Goal: Transaction & Acquisition: Purchase product/service

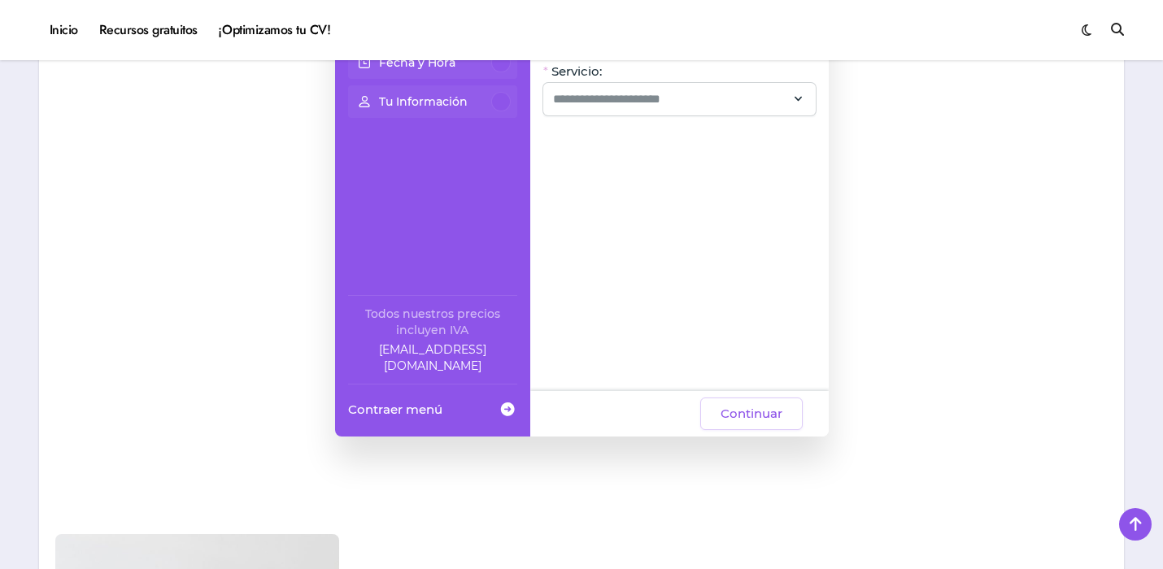
scroll to position [1301, 0]
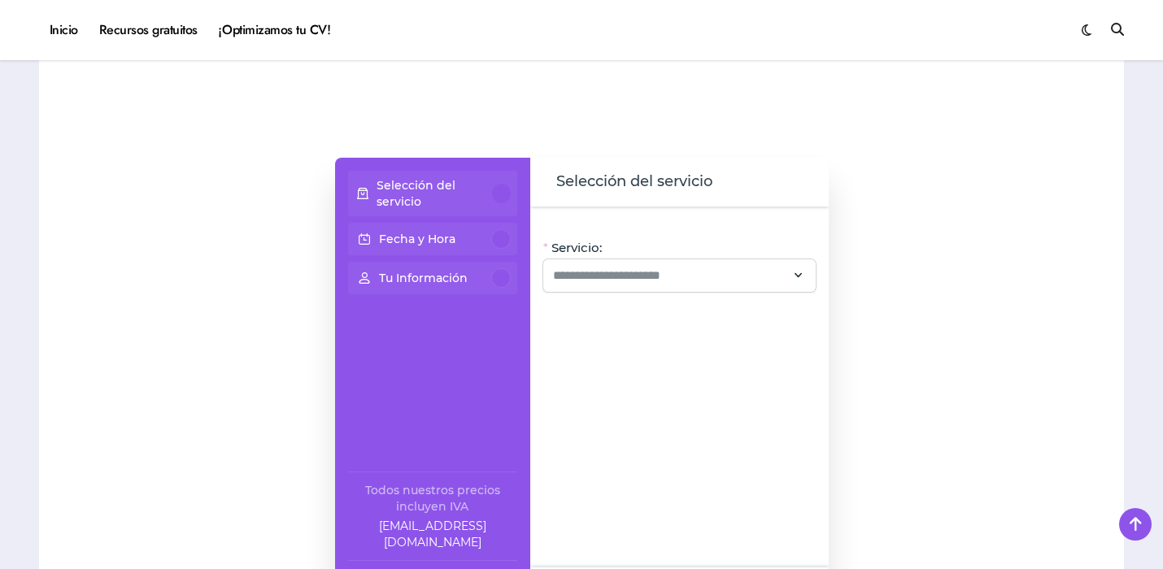
click at [492, 186] on div "Selección del servicio" at bounding box center [433, 193] width 156 height 33
click at [640, 281] on input "Servicio:" at bounding box center [669, 276] width 233 height 20
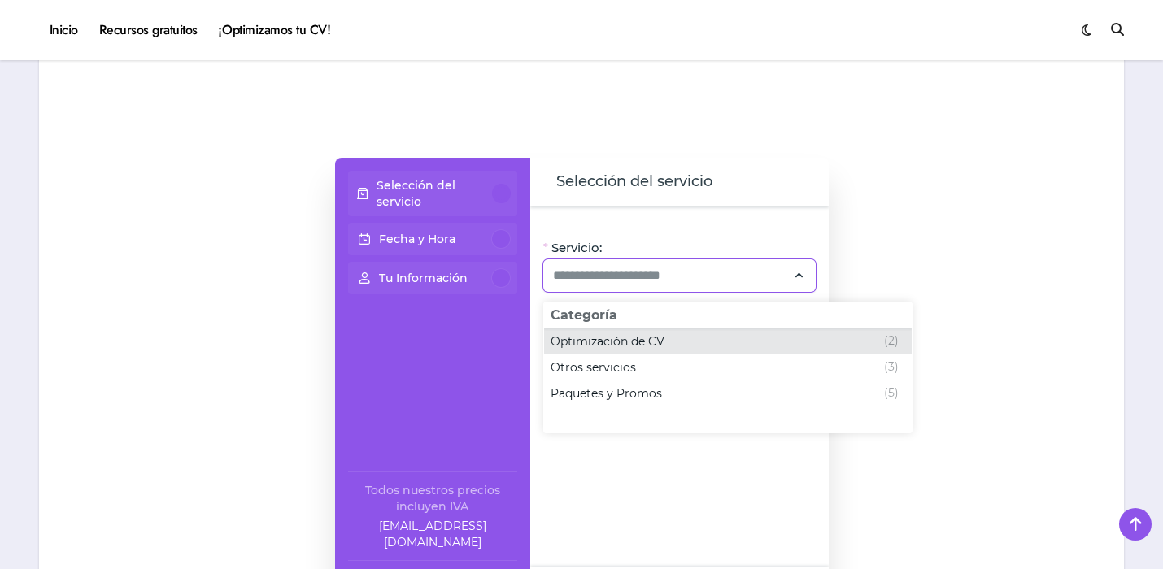
click at [656, 342] on span "Optimización de CV" at bounding box center [608, 341] width 114 height 16
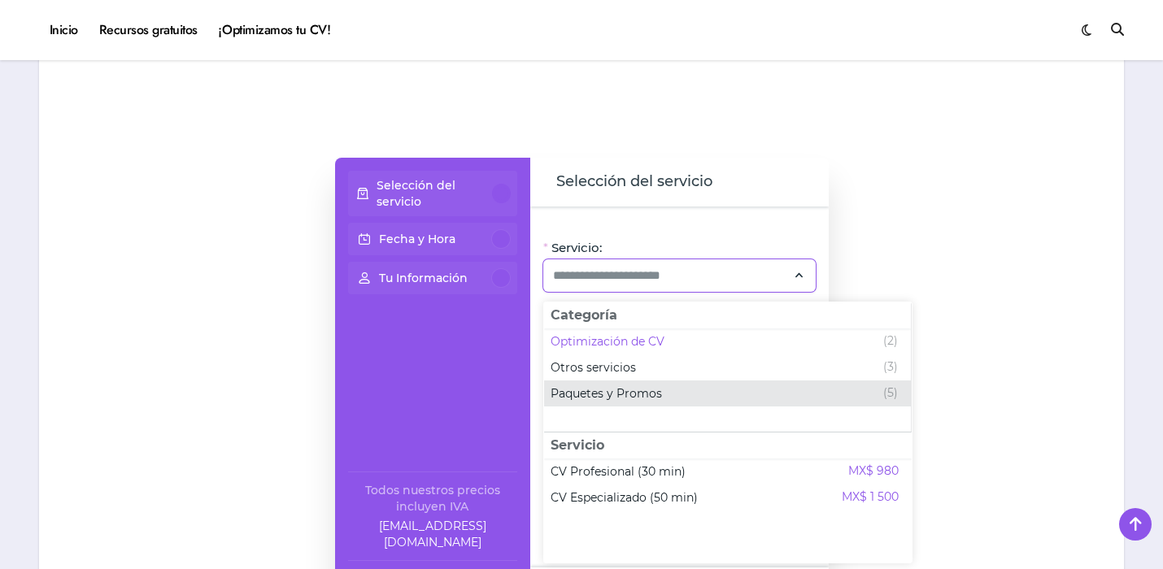
click at [678, 383] on span "Paquetes y Promos (5)" at bounding box center [727, 394] width 367 height 26
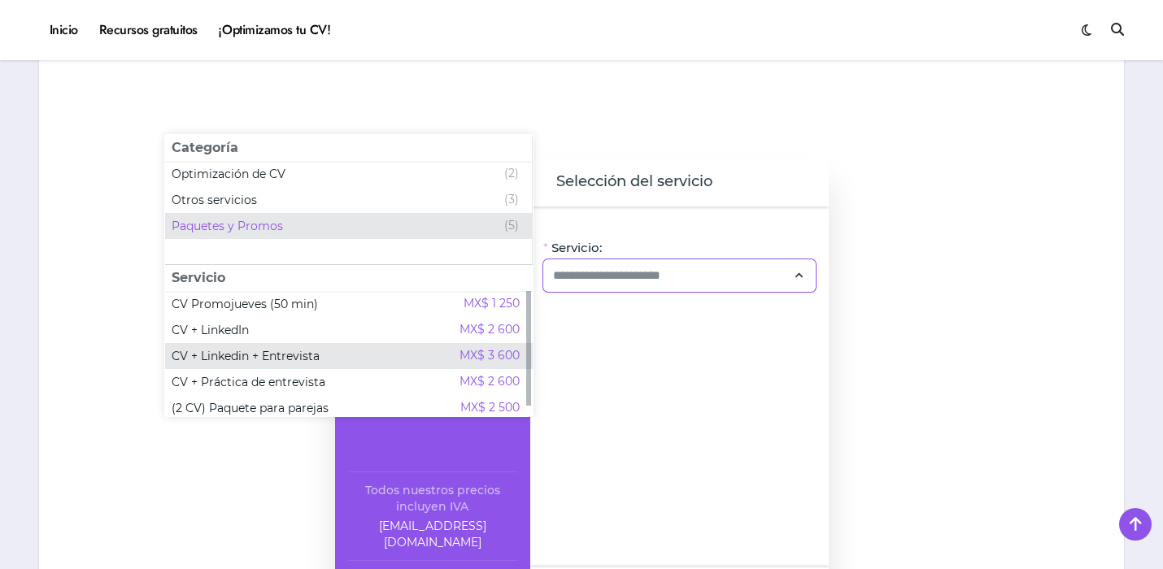
scroll to position [10, 0]
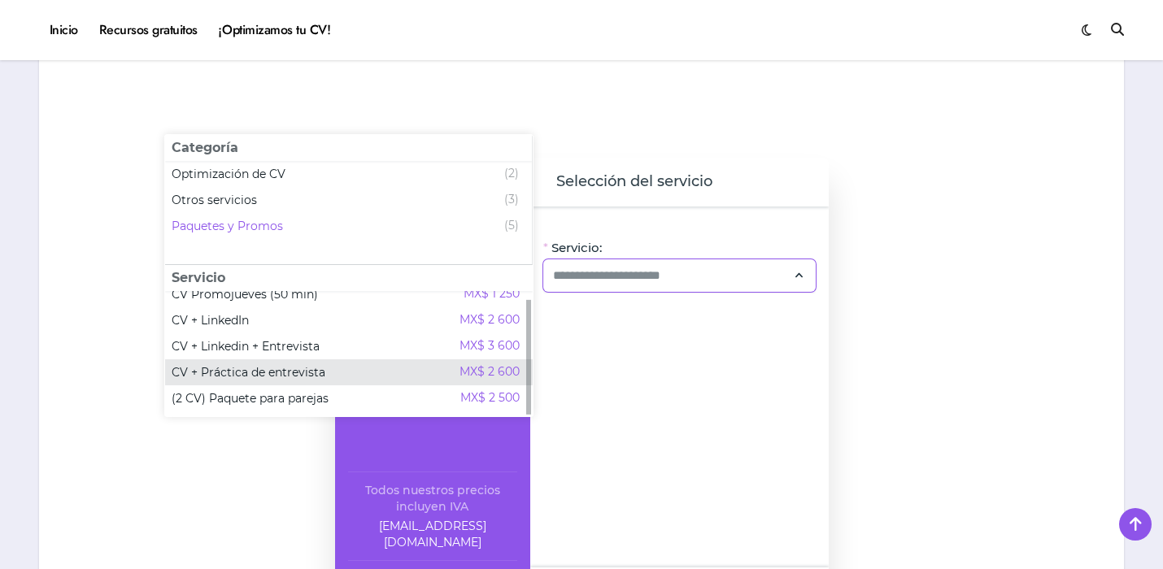
click at [401, 366] on div "CV + Práctica de entrevista MX$ 2 600" at bounding box center [346, 373] width 348 height 20
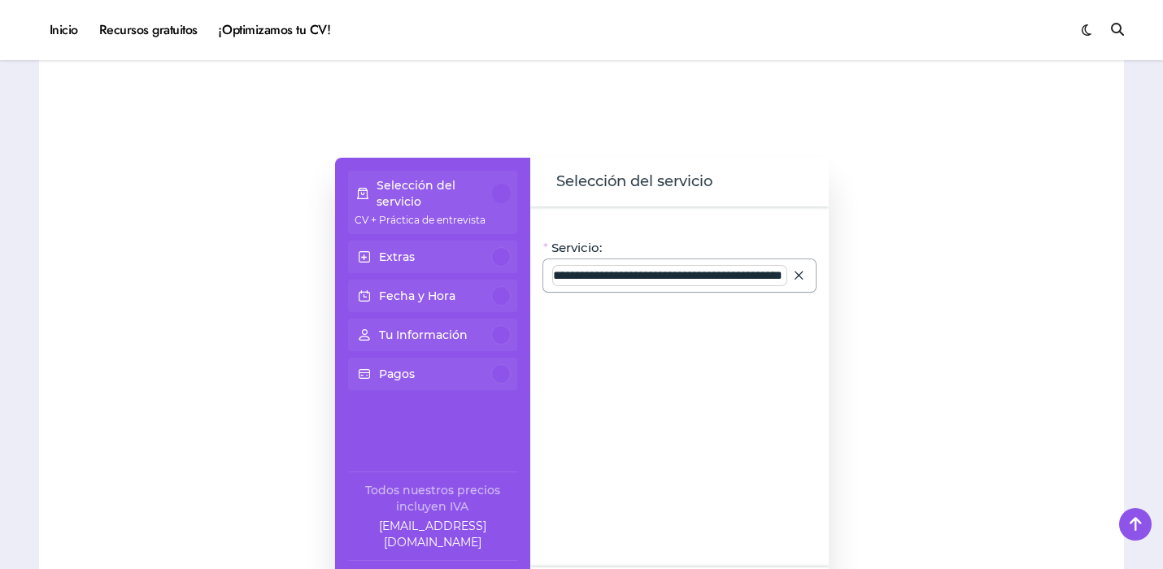
click at [765, 274] on input "**********" at bounding box center [669, 276] width 233 height 20
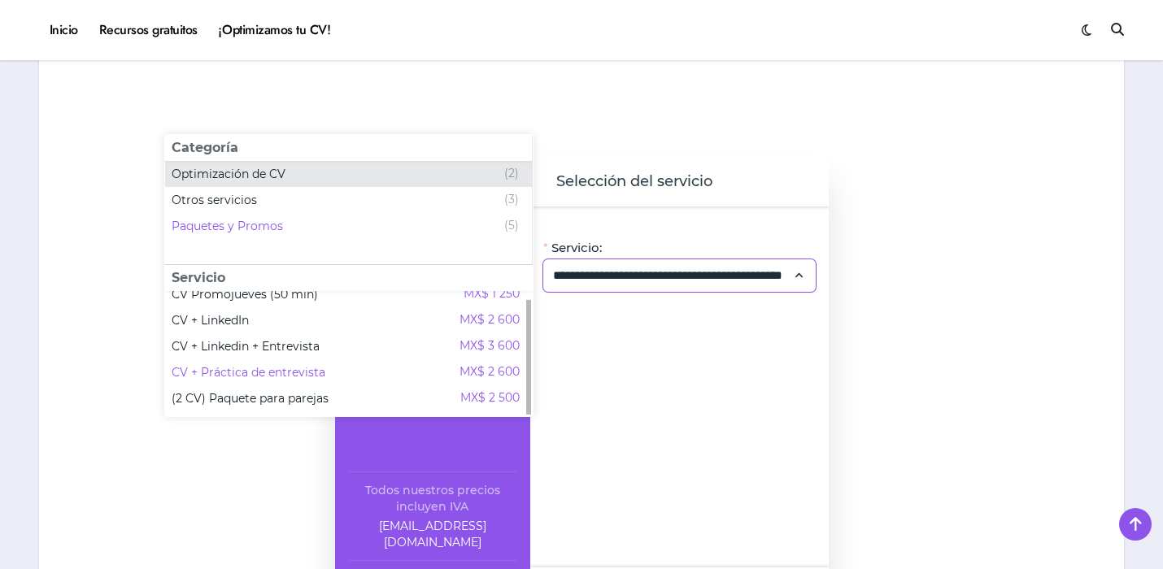
click at [472, 176] on div "Optimización de CV (2)" at bounding box center [345, 174] width 347 height 20
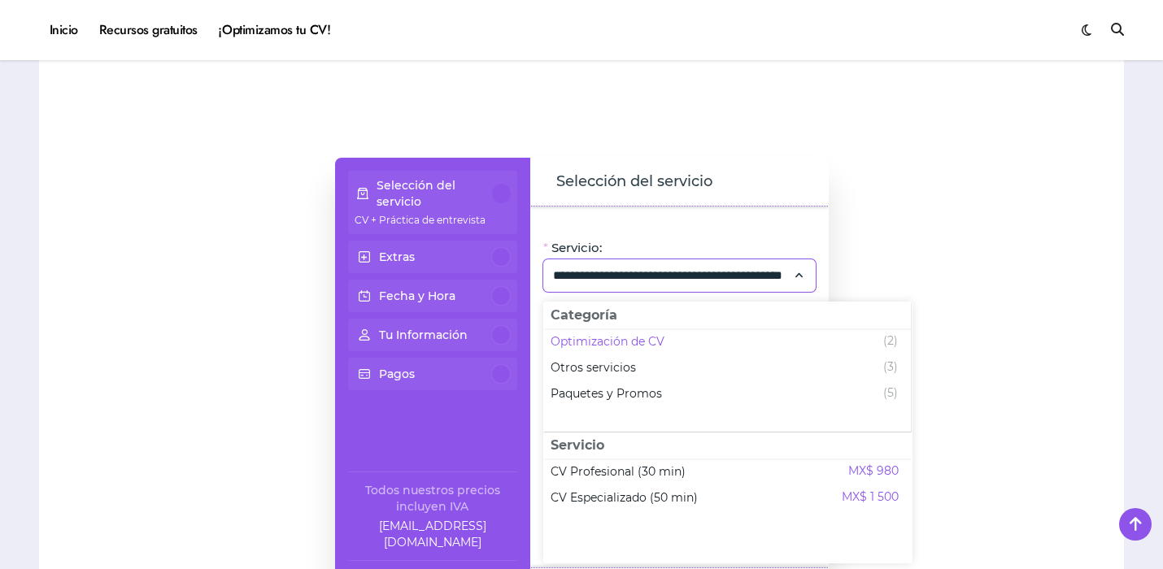
click at [751, 207] on div "**********" at bounding box center [679, 387] width 298 height 361
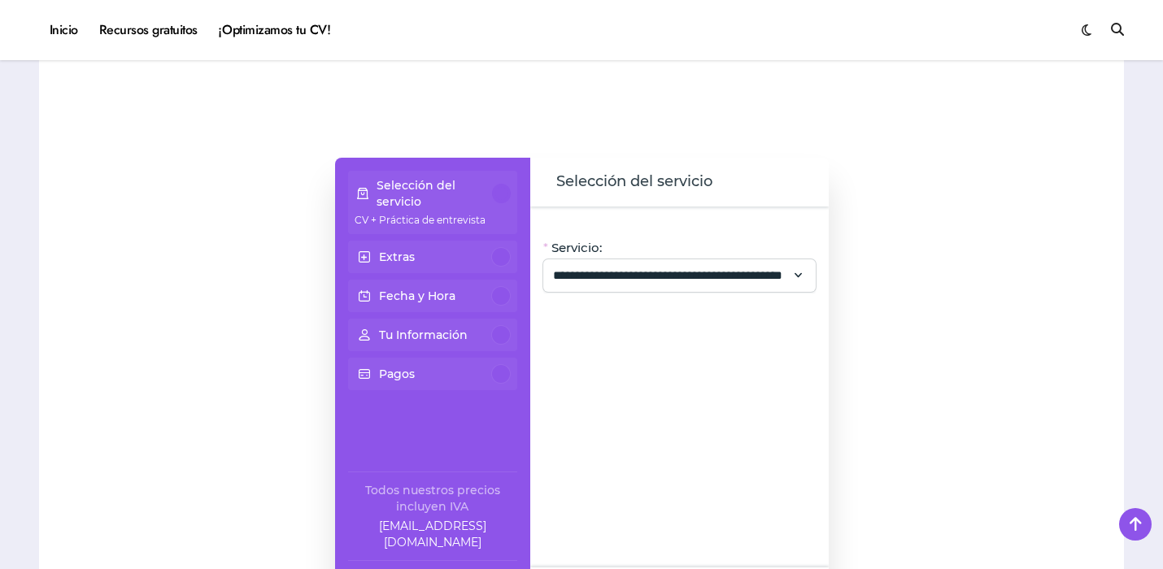
click at [501, 259] on div at bounding box center [501, 257] width 20 height 20
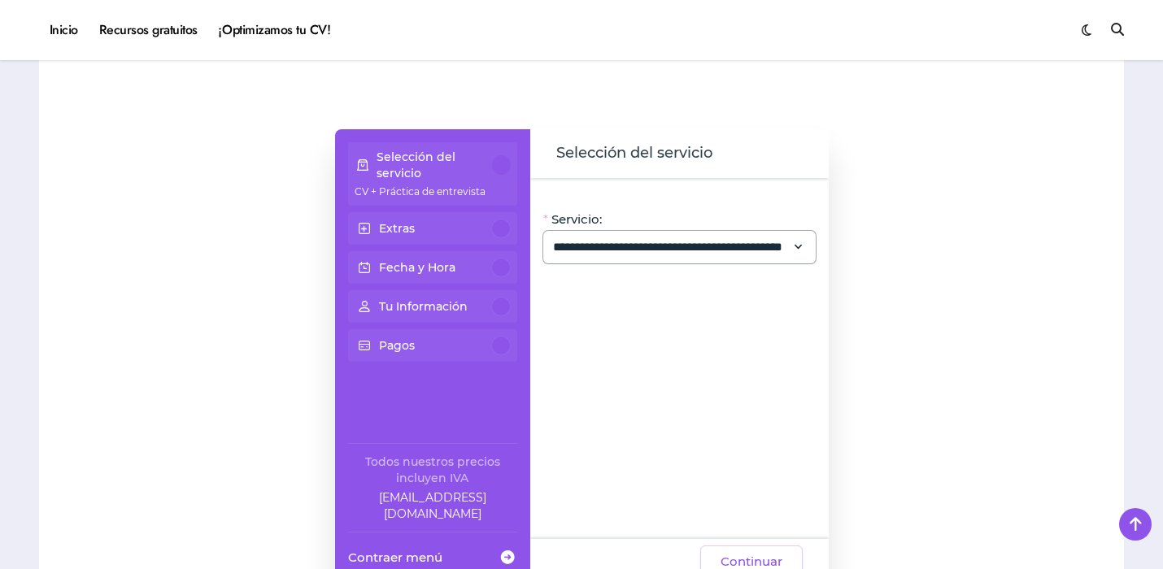
scroll to position [1303, 0]
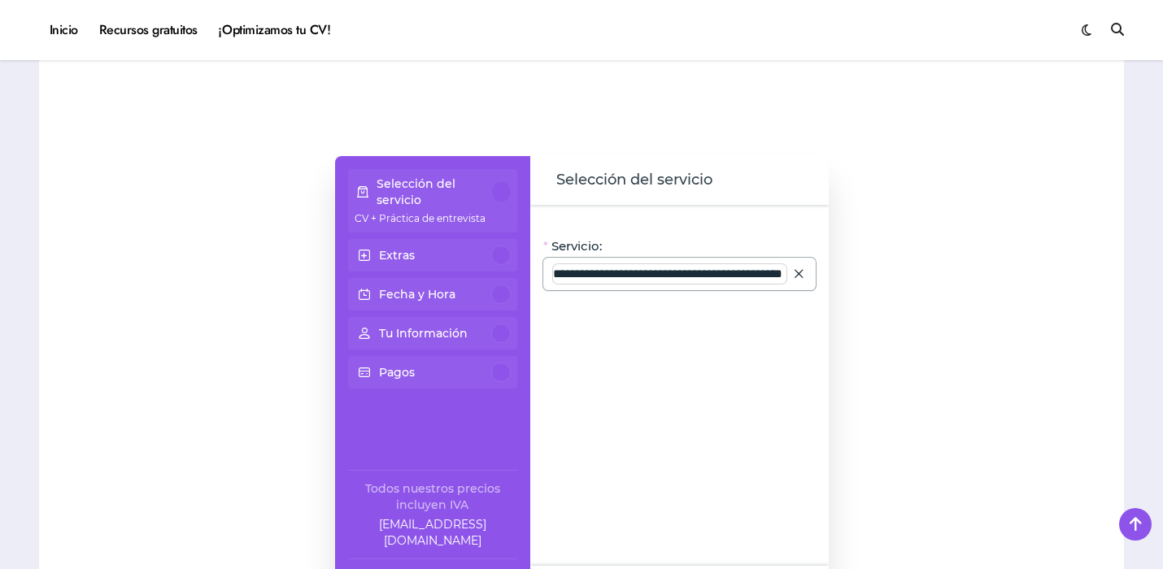
click at [767, 277] on input "**********" at bounding box center [669, 274] width 233 height 20
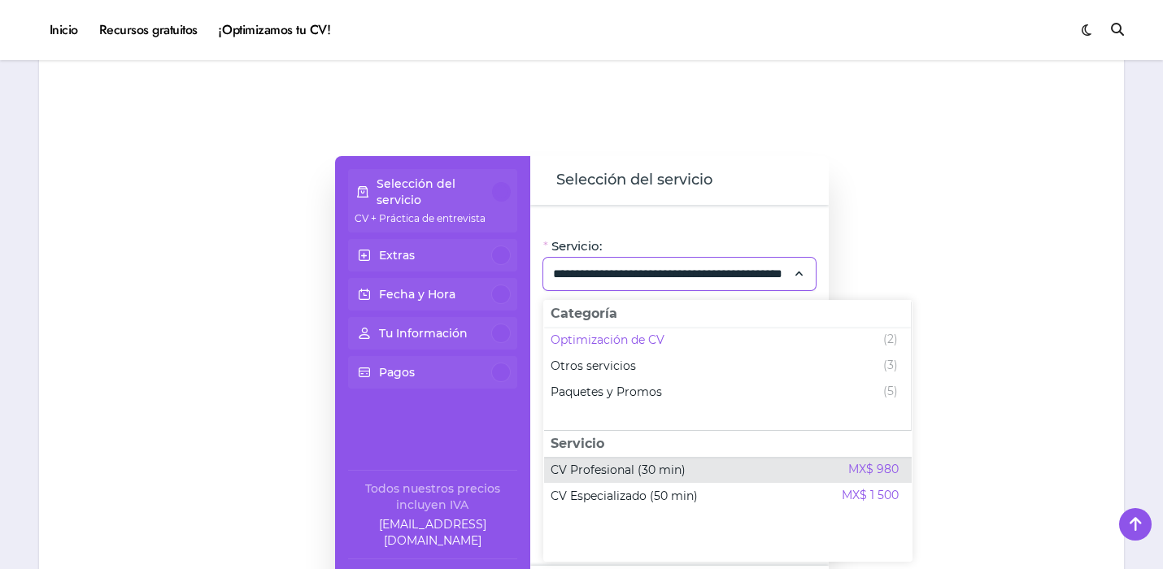
click at [630, 477] on span "CV Profesional (30 min)" at bounding box center [618, 470] width 135 height 16
type input "**********"
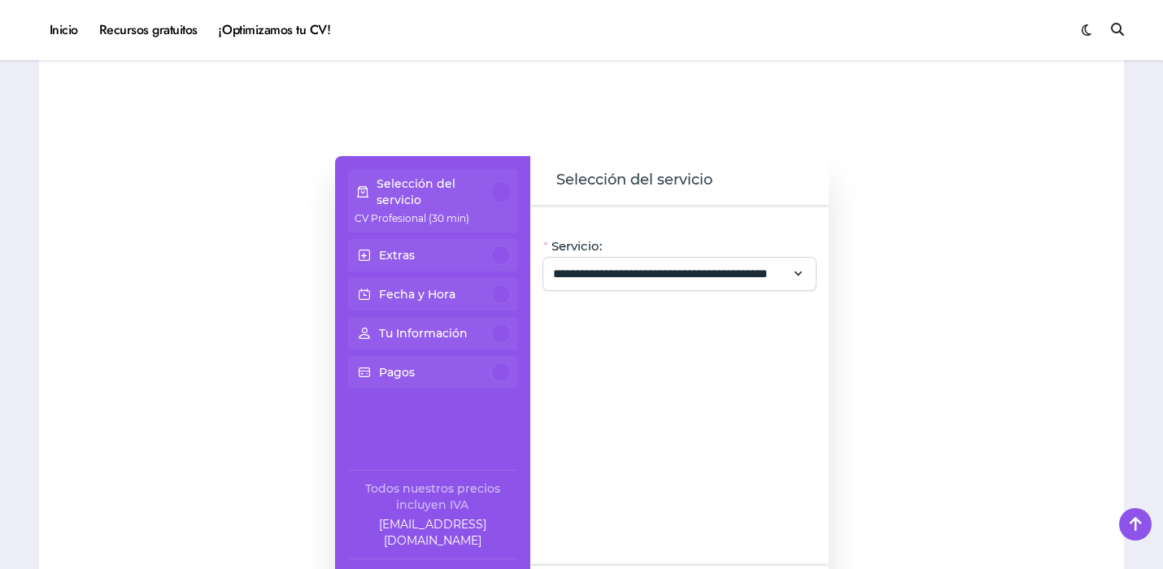
click at [494, 255] on div at bounding box center [501, 256] width 20 height 20
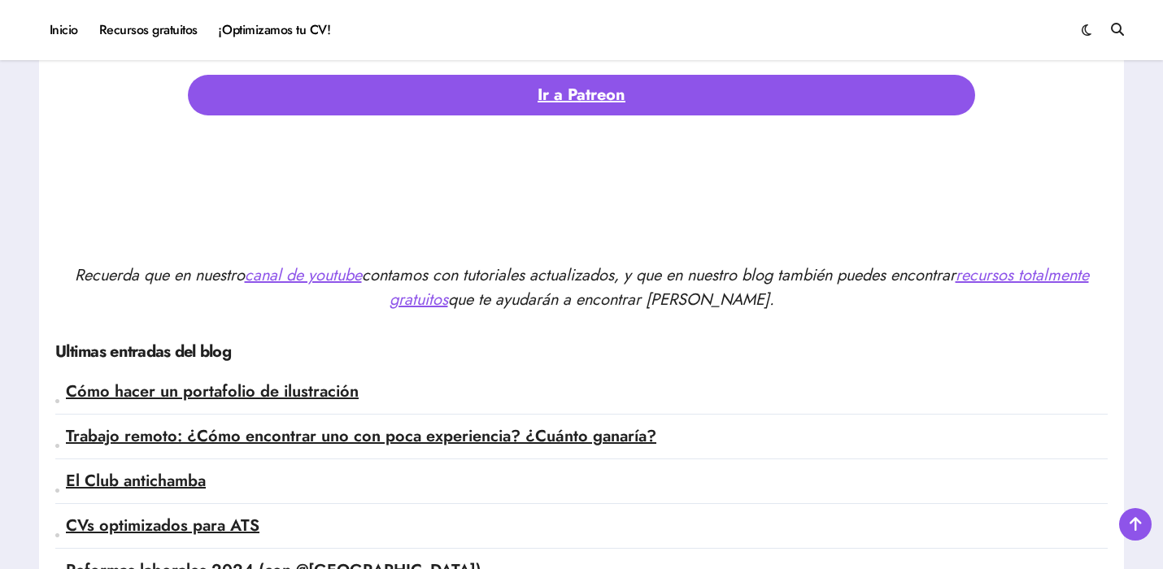
scroll to position [3766, 0]
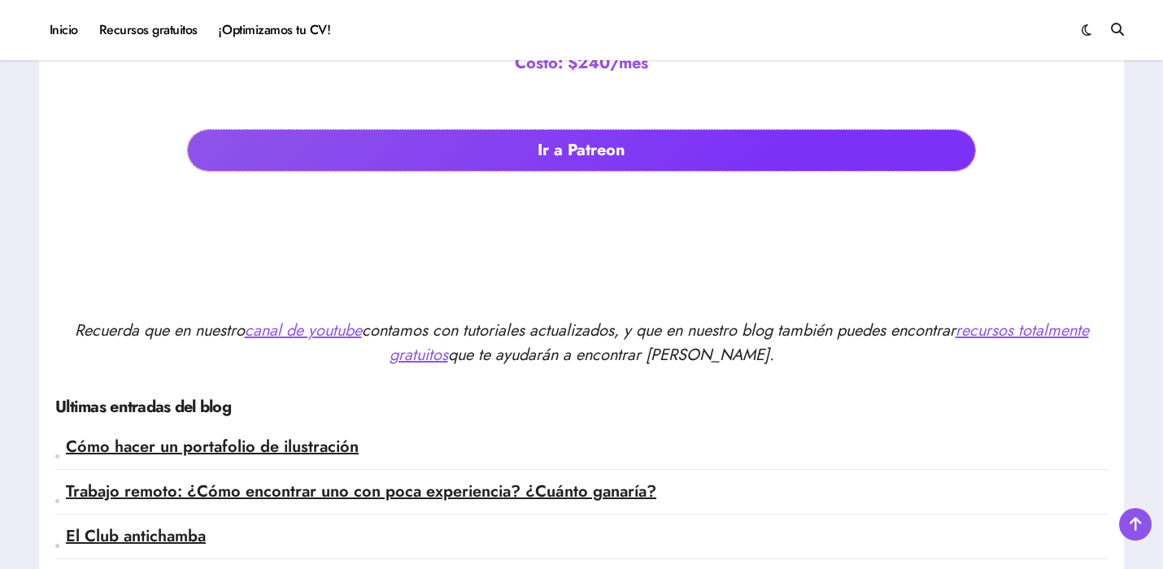
click at [583, 147] on link "Ir a Patreon" at bounding box center [581, 150] width 787 height 41
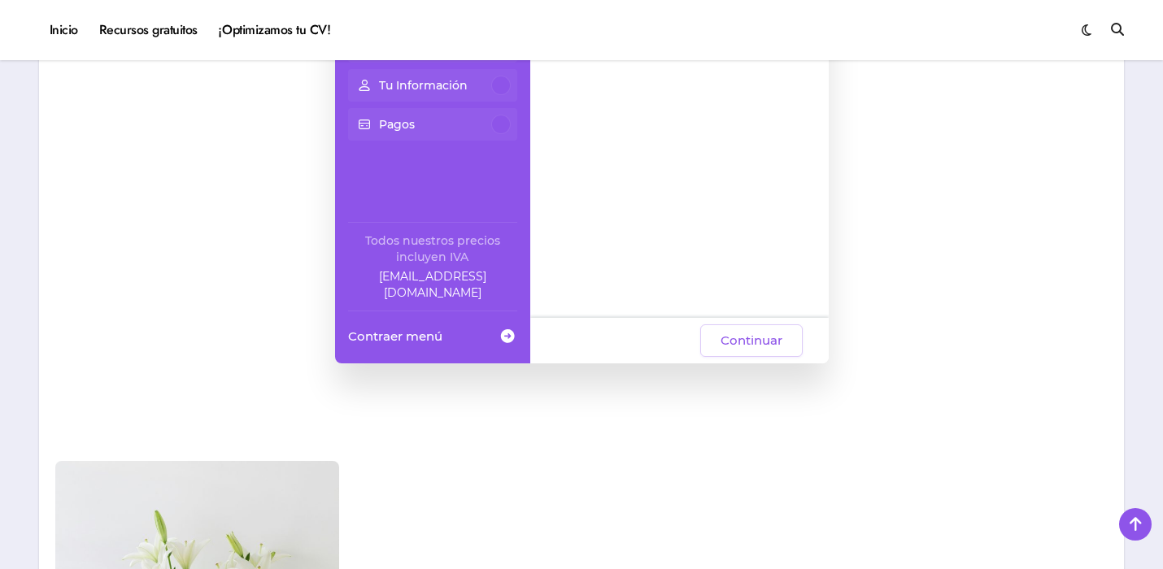
scroll to position [1364, 0]
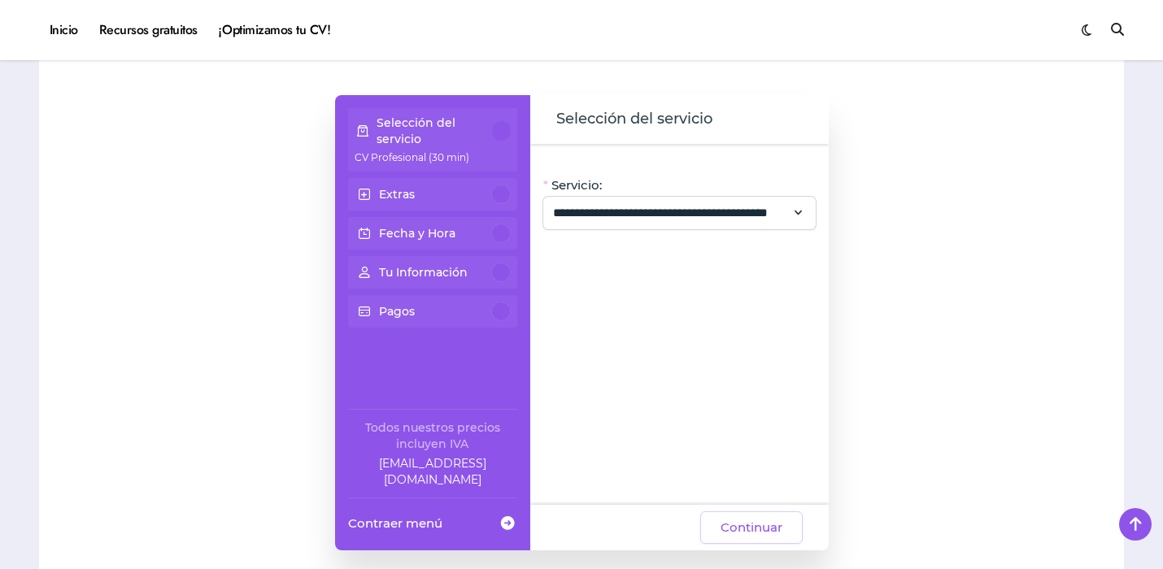
click at [496, 138] on div at bounding box center [501, 131] width 19 height 20
click at [688, 225] on div "**********" at bounding box center [679, 213] width 272 height 33
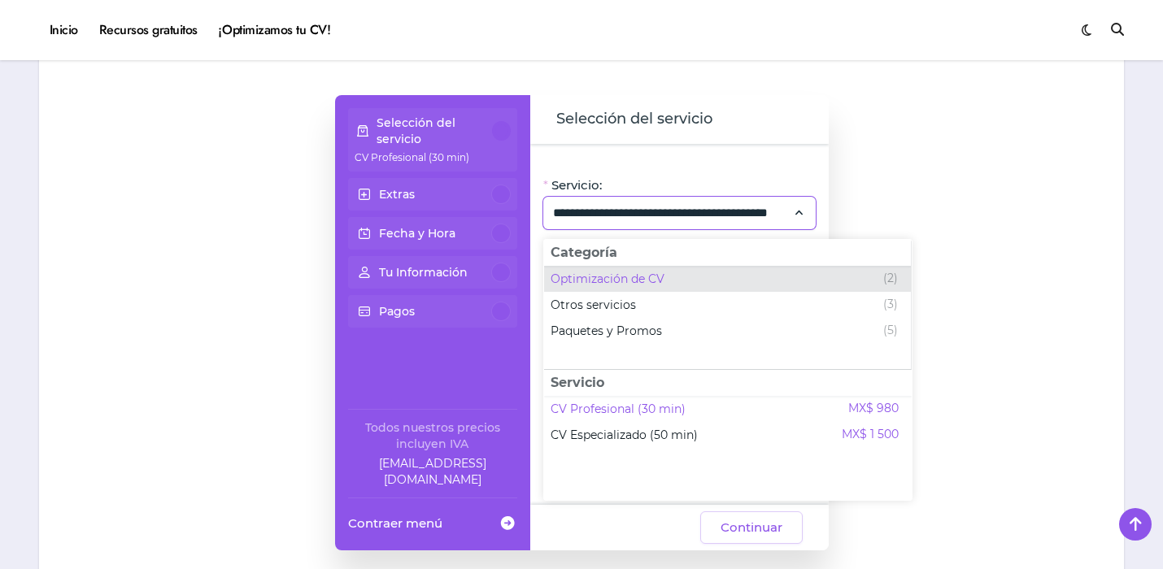
scroll to position [0, 0]
click at [672, 285] on div "Optimización de CV (2)" at bounding box center [724, 279] width 347 height 20
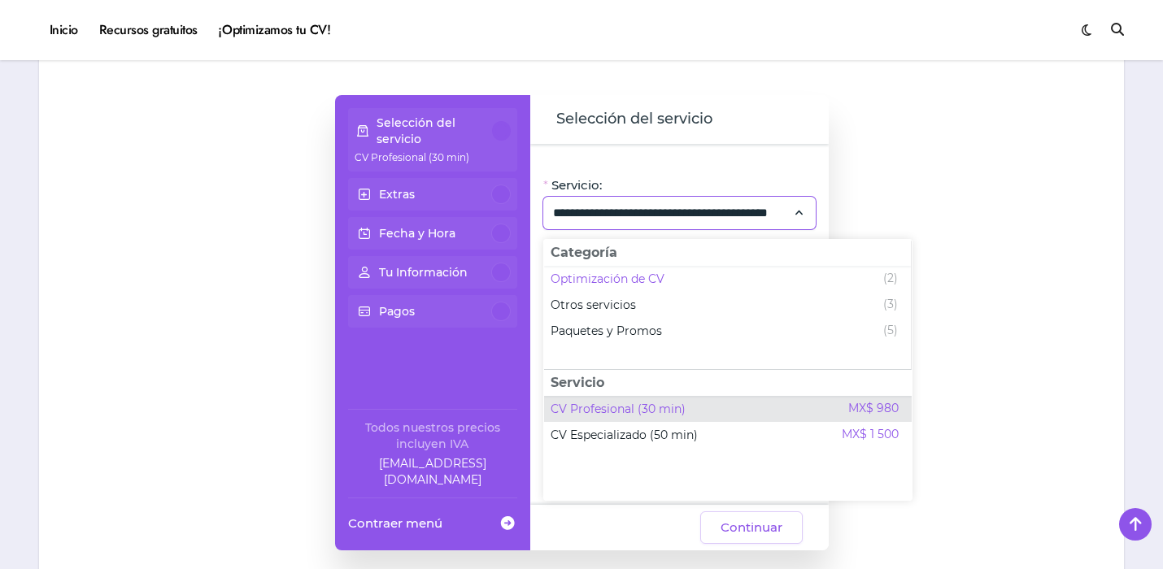
click at [729, 413] on div "CV Profesional (30 min) MX$ 980" at bounding box center [725, 409] width 348 height 20
click at [739, 406] on div "CV Profesional (30 min) MX$ 980" at bounding box center [725, 409] width 348 height 20
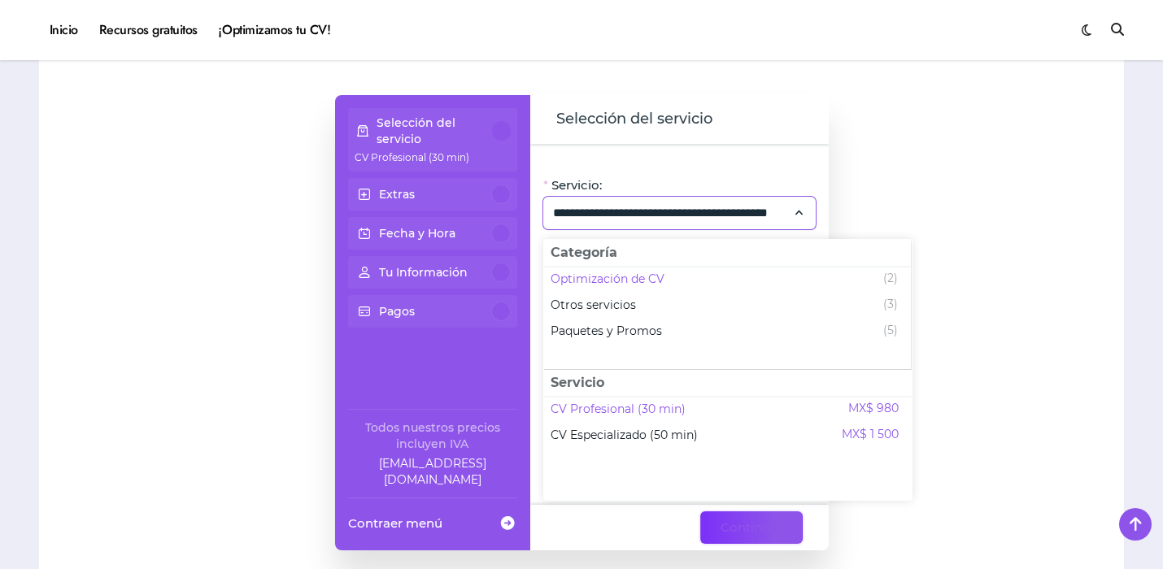
click at [764, 535] on span "Continuar" at bounding box center [752, 528] width 62 height 20
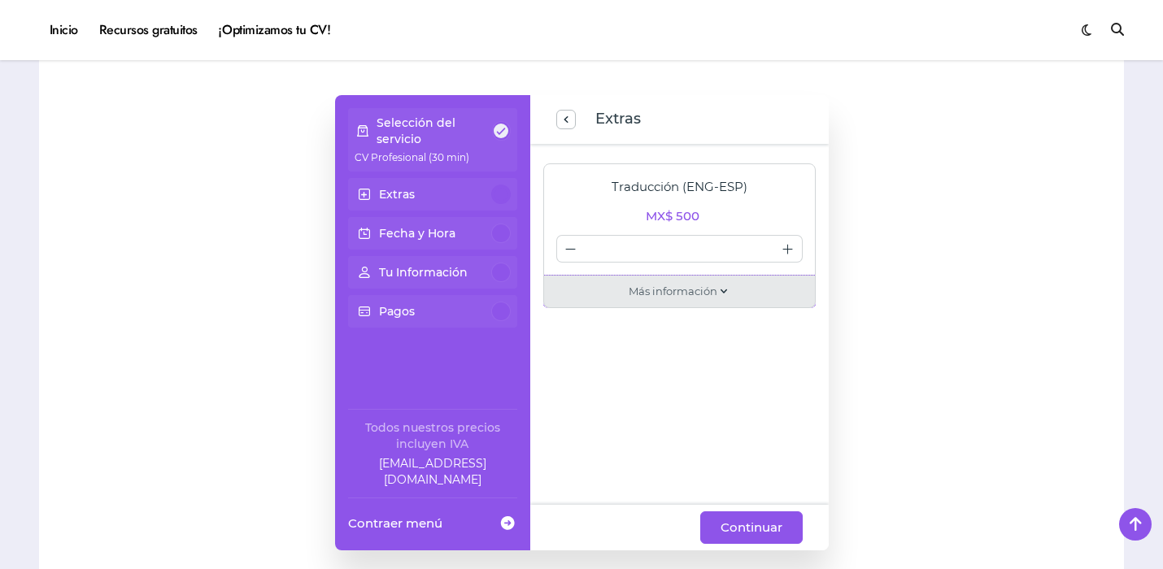
click at [737, 288] on div "Más información" at bounding box center [679, 292] width 272 height 32
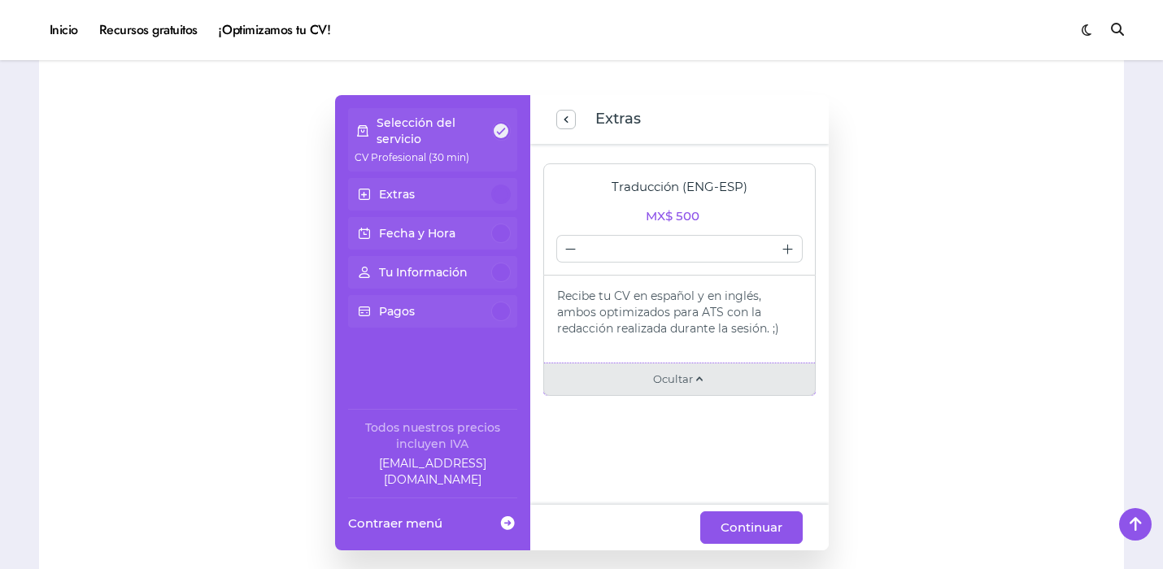
click at [703, 382] on span at bounding box center [699, 379] width 13 height 18
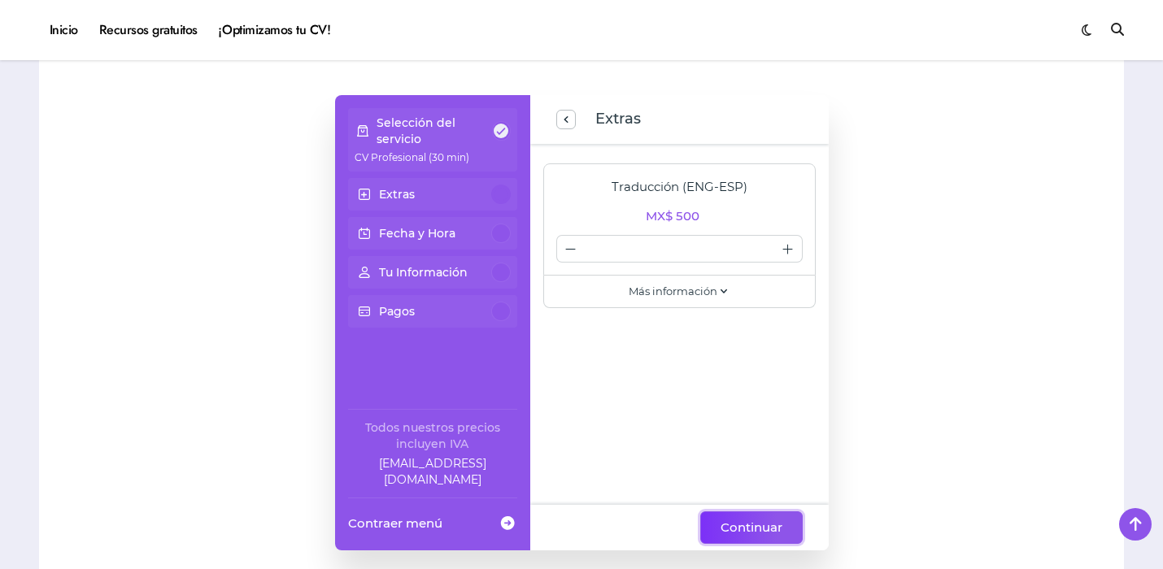
click at [778, 521] on span "Continuar" at bounding box center [752, 528] width 62 height 20
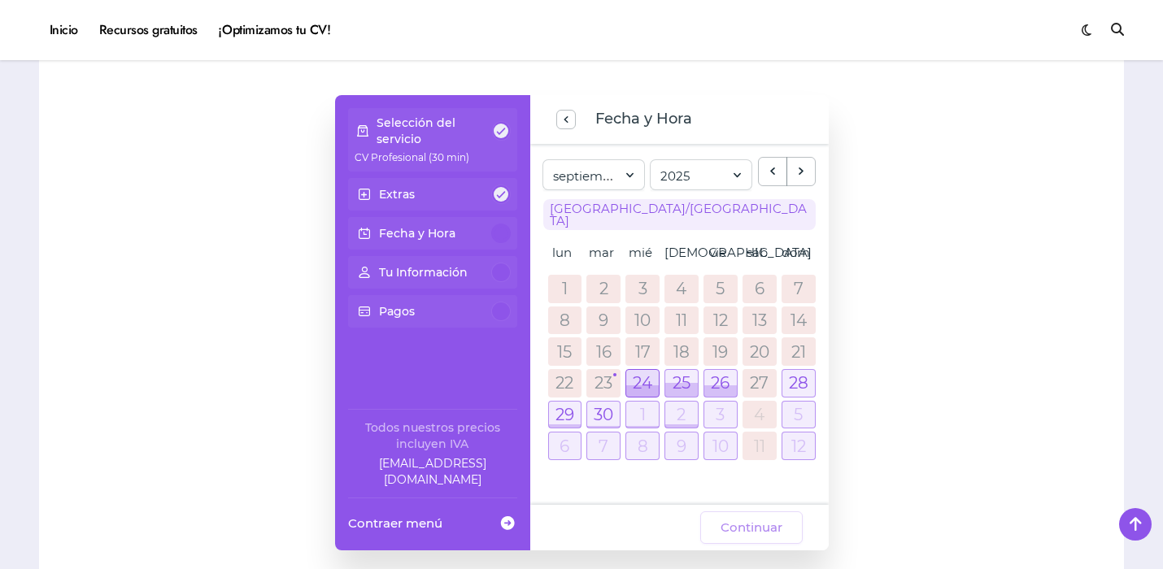
click at [639, 370] on div at bounding box center [642, 383] width 33 height 27
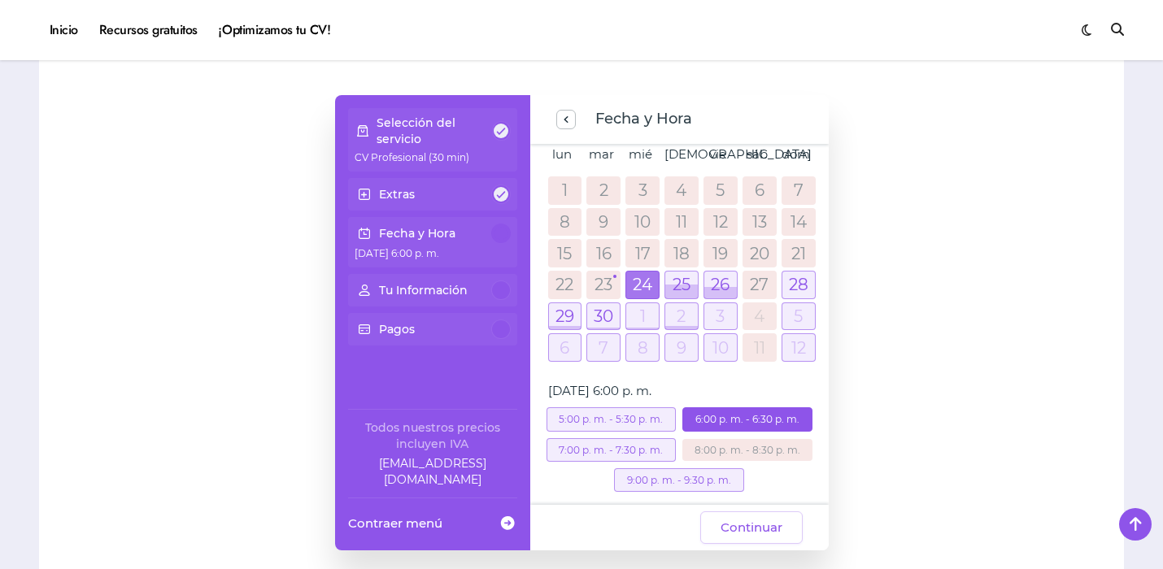
scroll to position [93, 0]
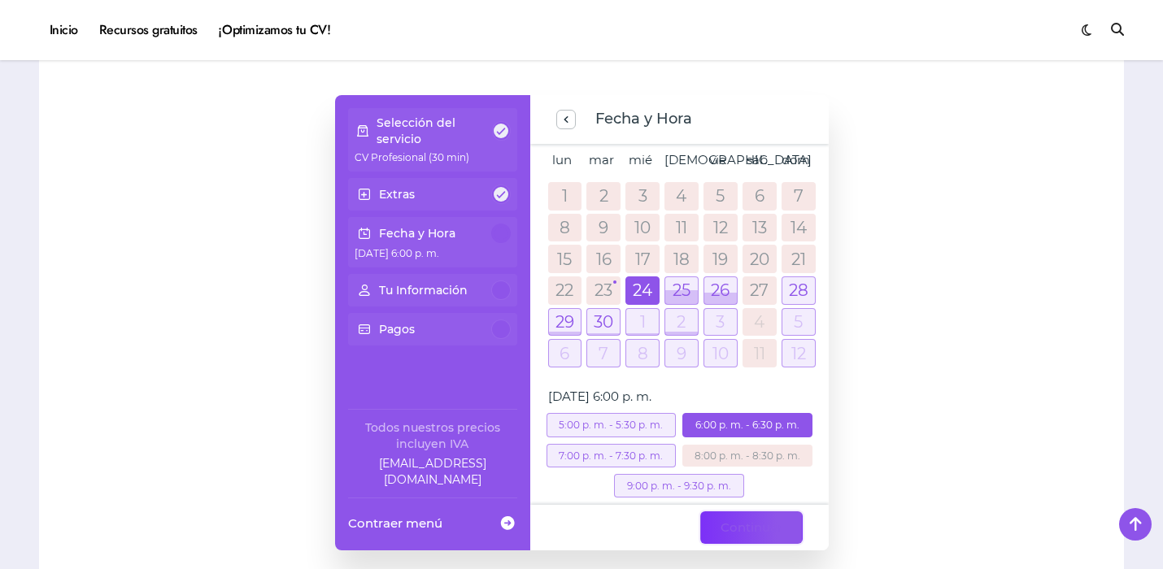
click at [761, 525] on span "Continuar" at bounding box center [752, 528] width 62 height 20
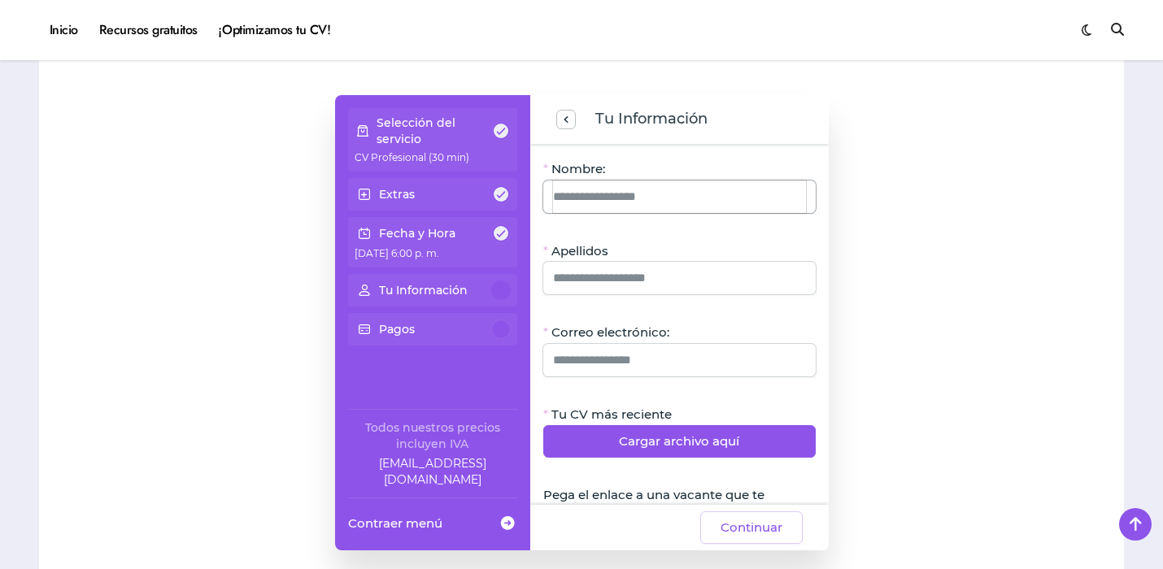
click at [628, 204] on input "Nombre:" at bounding box center [679, 197] width 253 height 33
type input "********"
click at [562, 288] on input "Apellidos" at bounding box center [679, 278] width 253 height 33
type input "**********"
click at [577, 353] on input "Correo electrónico:" at bounding box center [679, 360] width 253 height 33
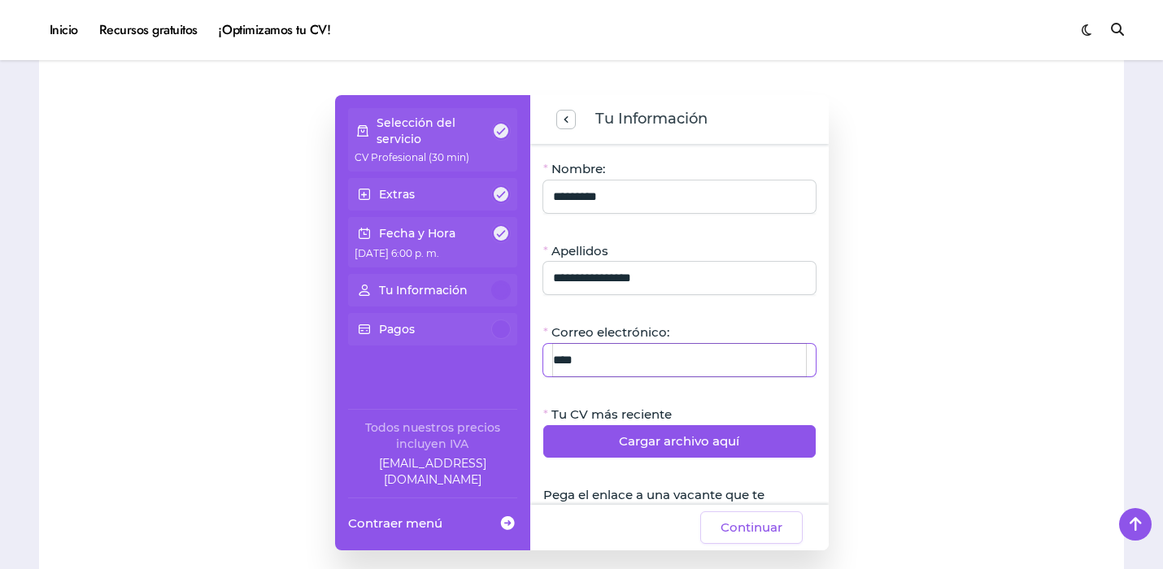
type input "**********"
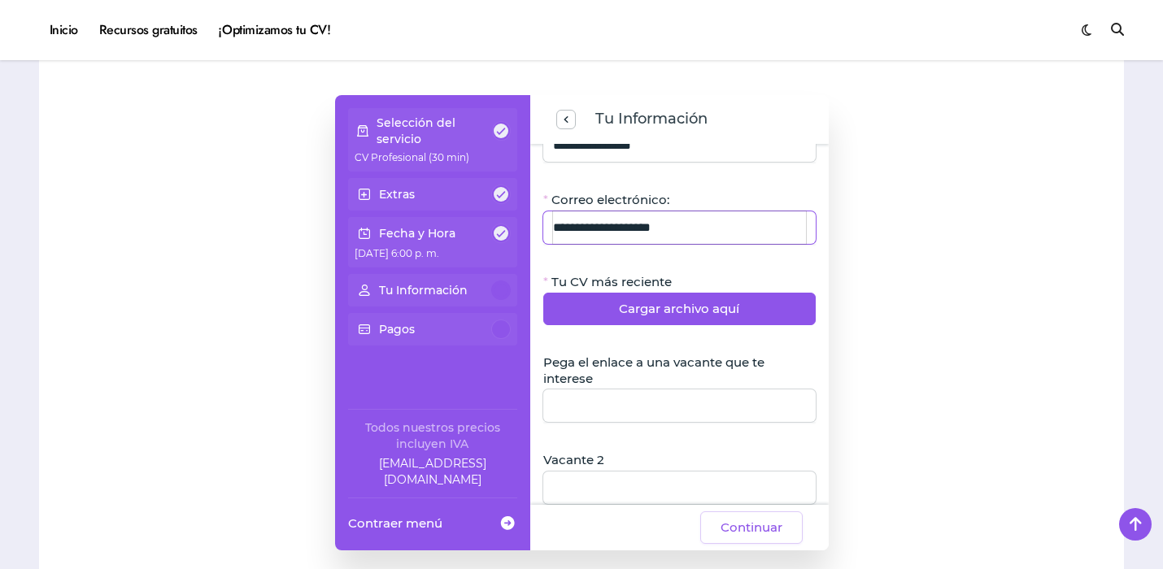
scroll to position [133, 0]
click at [651, 414] on input "Pega el enlace a una vacante que te interese" at bounding box center [679, 405] width 253 height 33
paste input "**********"
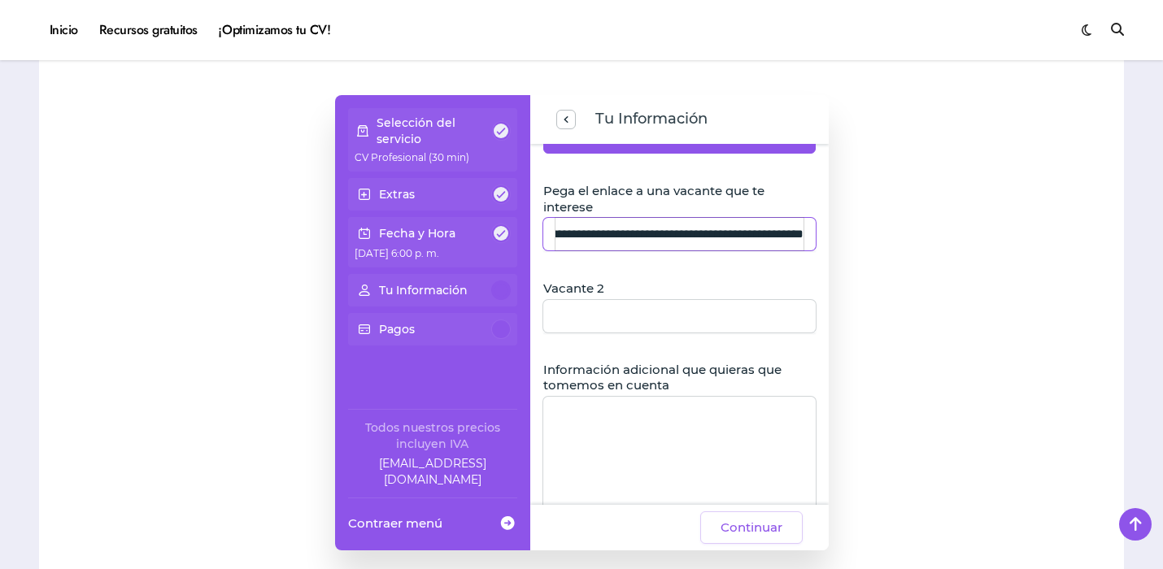
scroll to position [404, 0]
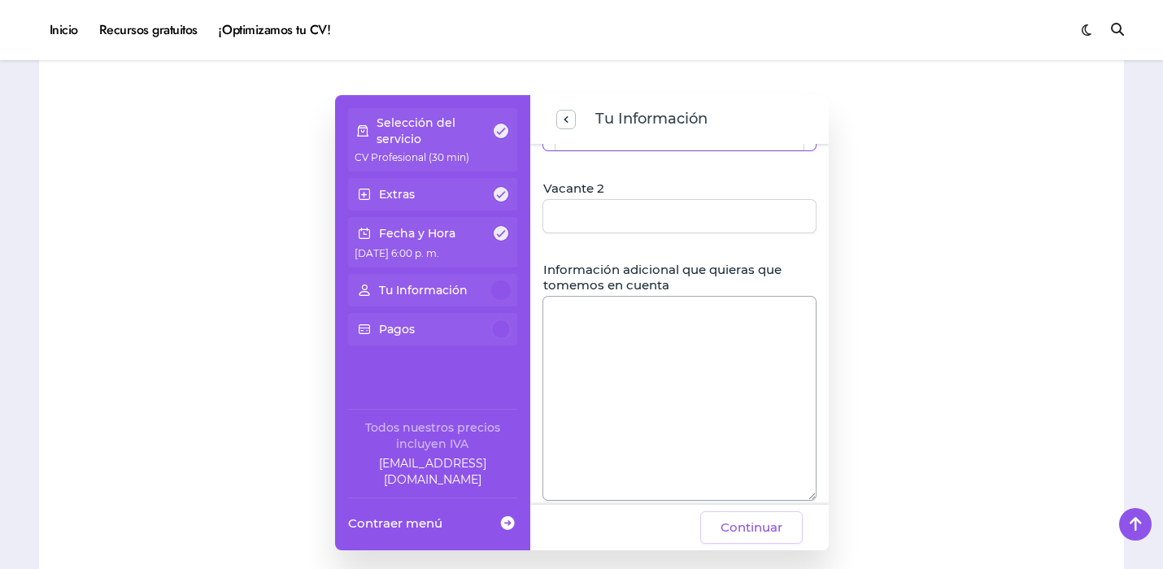
type input "**********"
click at [638, 355] on textarea "Información adicional que quieras que tomemos en cuenta" at bounding box center [679, 398] width 272 height 203
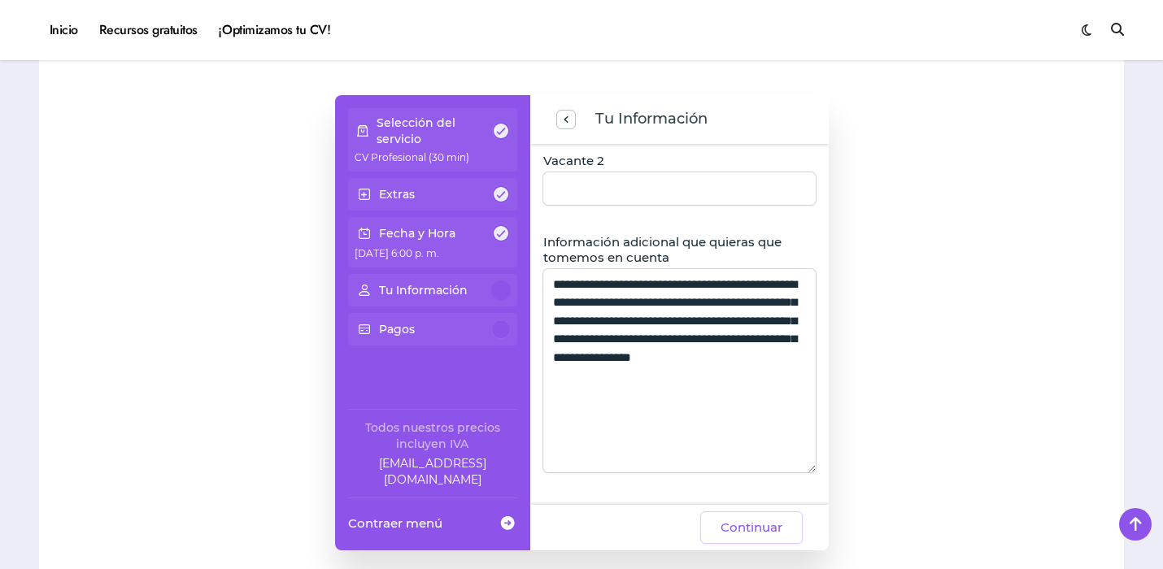
scroll to position [45, 0]
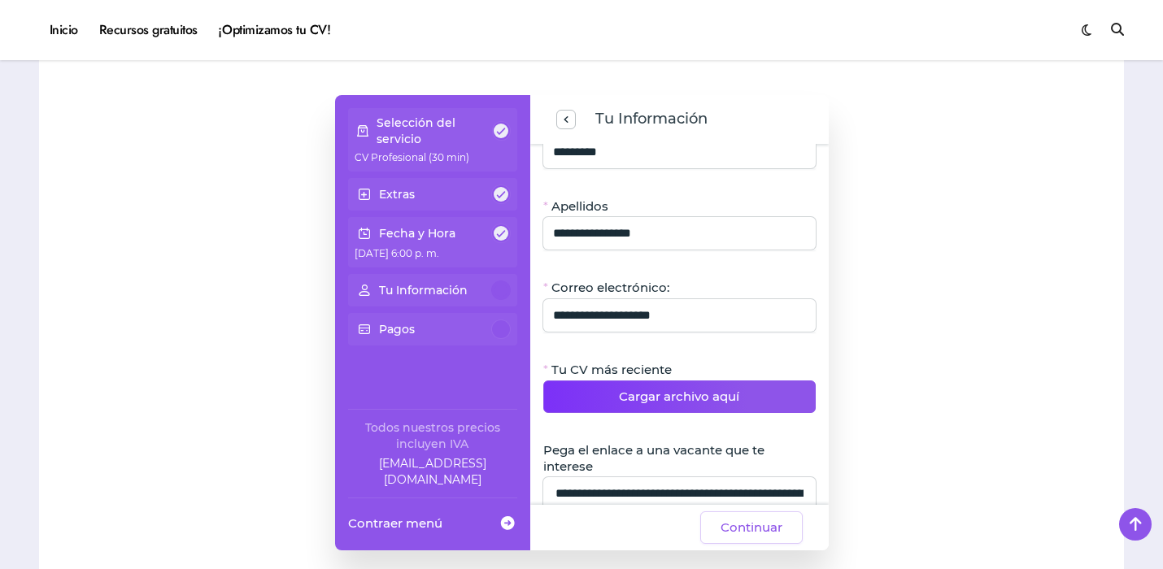
type textarea "**********"
click at [754, 405] on button "Cargar archivo aquí" at bounding box center [679, 397] width 272 height 33
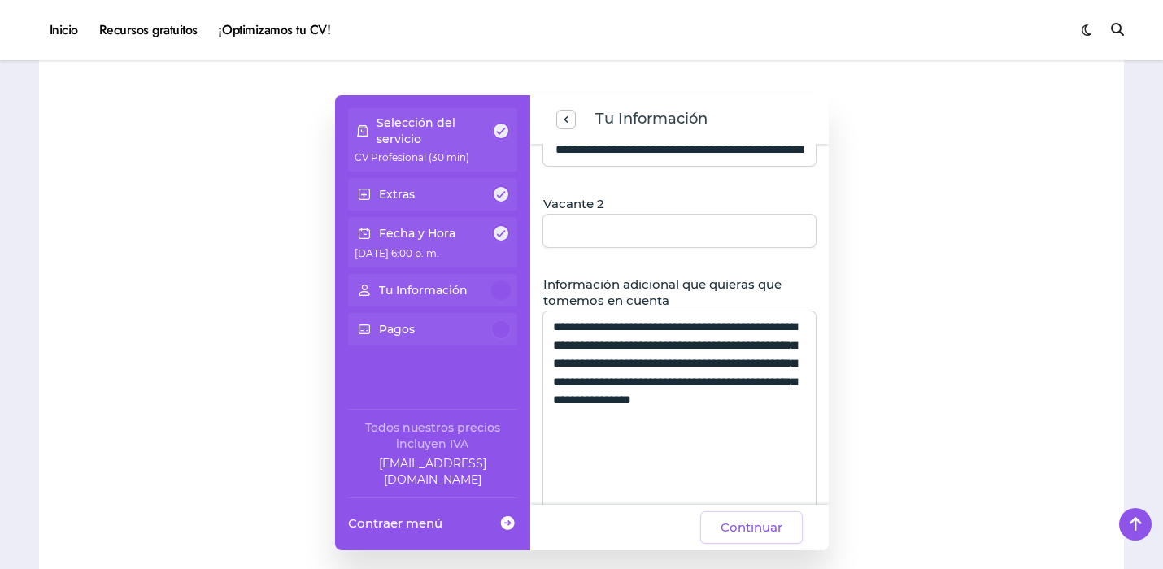
scroll to position [464, 0]
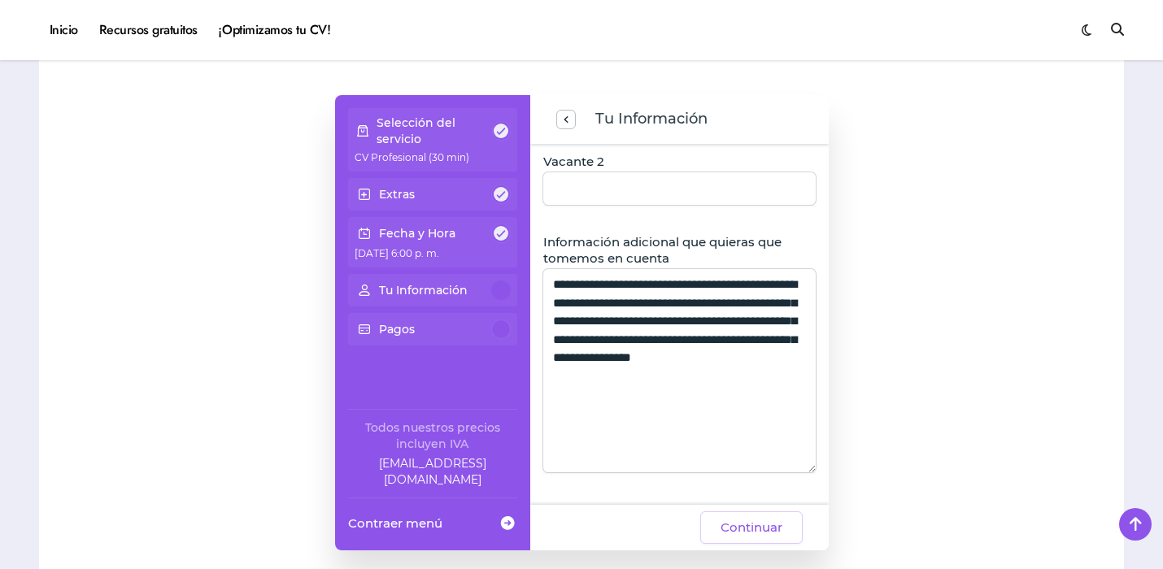
click at [741, 380] on textarea "**********" at bounding box center [679, 370] width 272 height 203
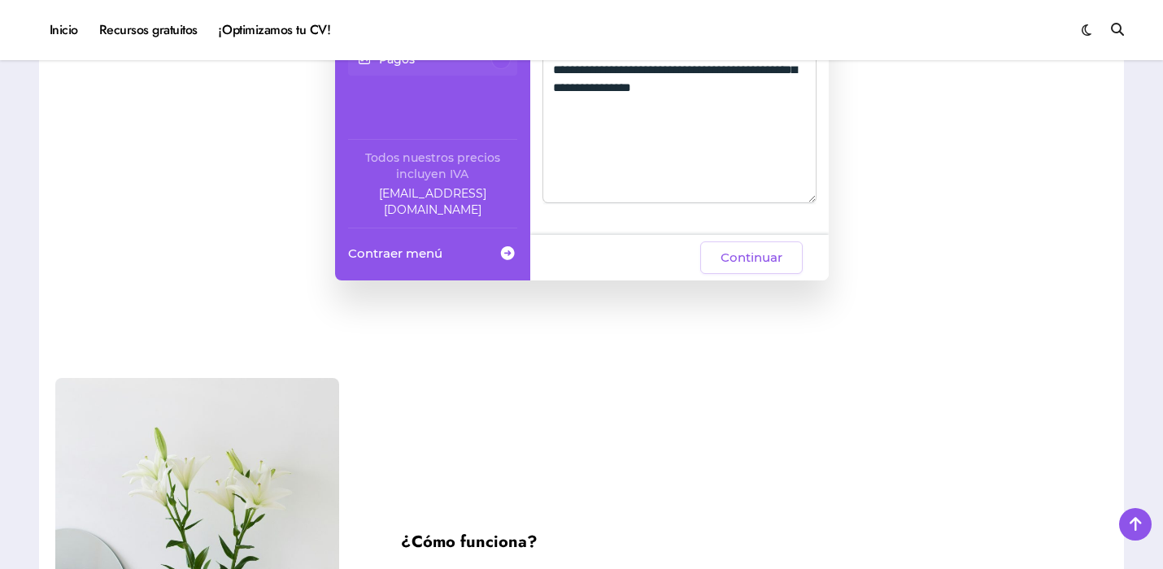
scroll to position [1669, 0]
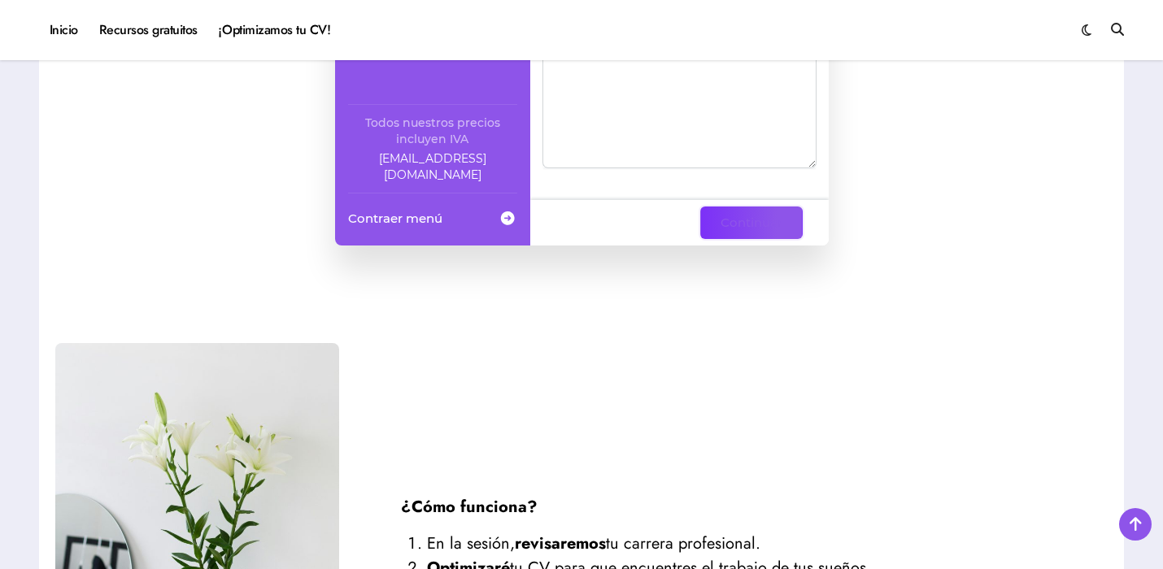
click at [757, 229] on span "Continuar" at bounding box center [752, 223] width 62 height 20
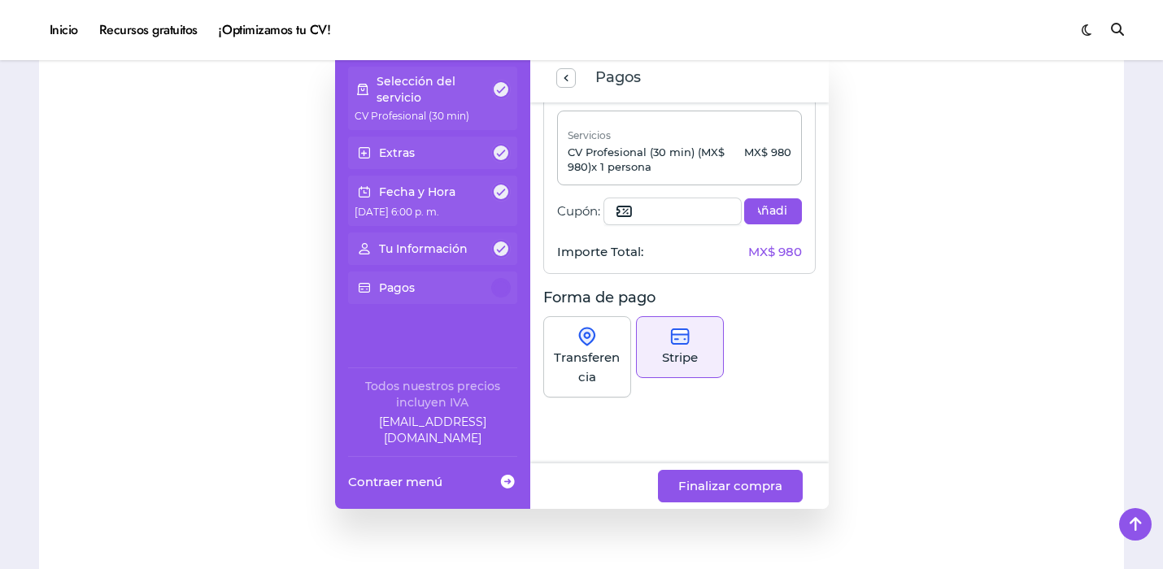
scroll to position [43, 0]
click at [491, 117] on p "CV Profesional (30 min)" at bounding box center [433, 115] width 156 height 18
click at [443, 90] on p "Selección del servicio" at bounding box center [434, 89] width 115 height 33
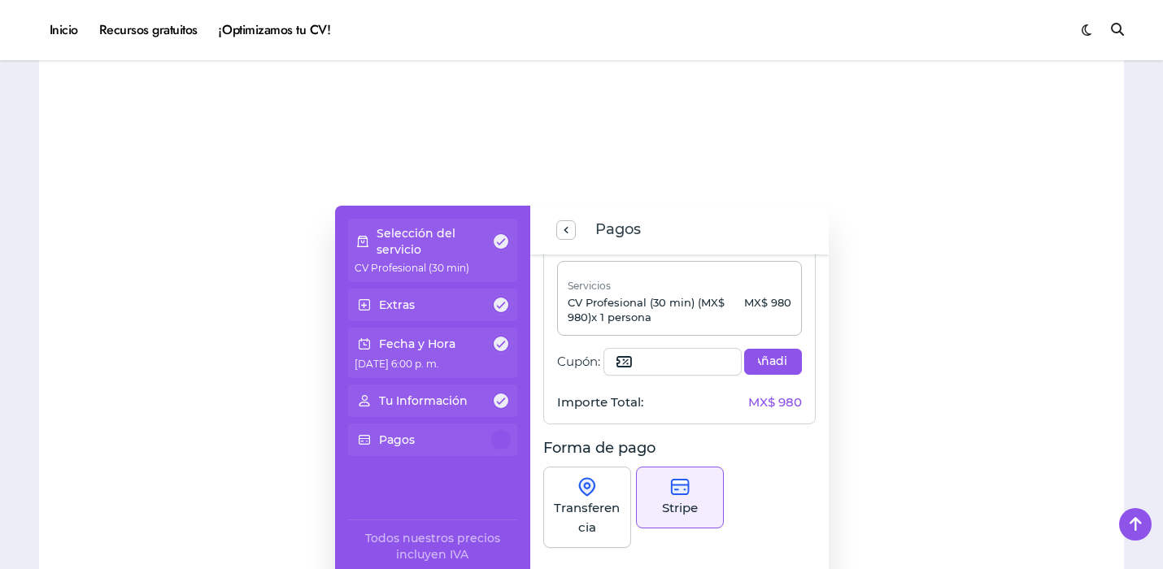
scroll to position [1016, 0]
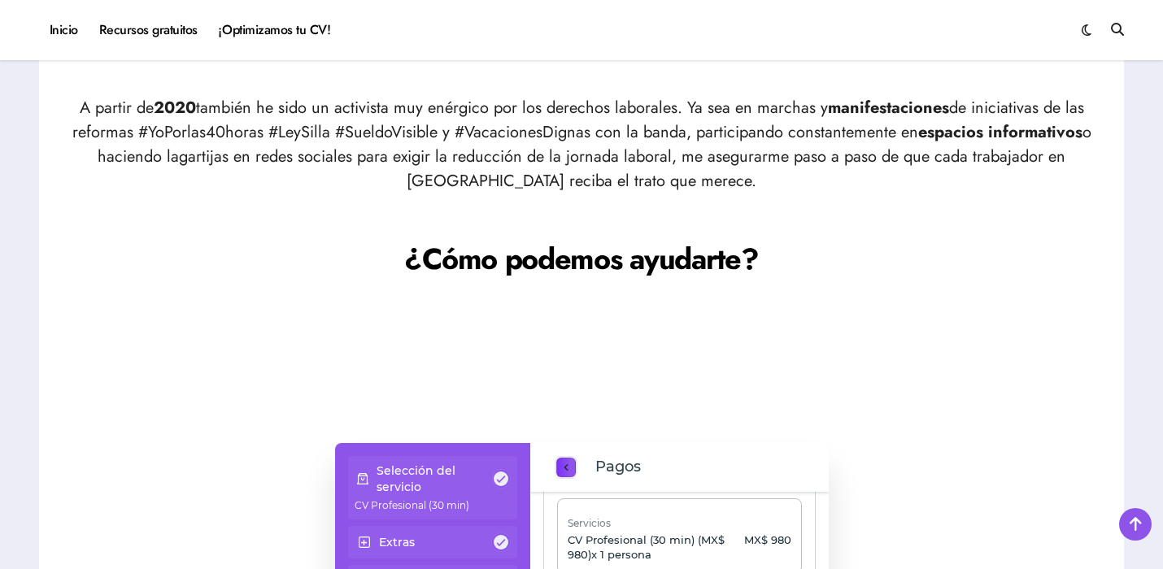
click at [566, 465] on span "previous step" at bounding box center [566, 468] width 13 height 22
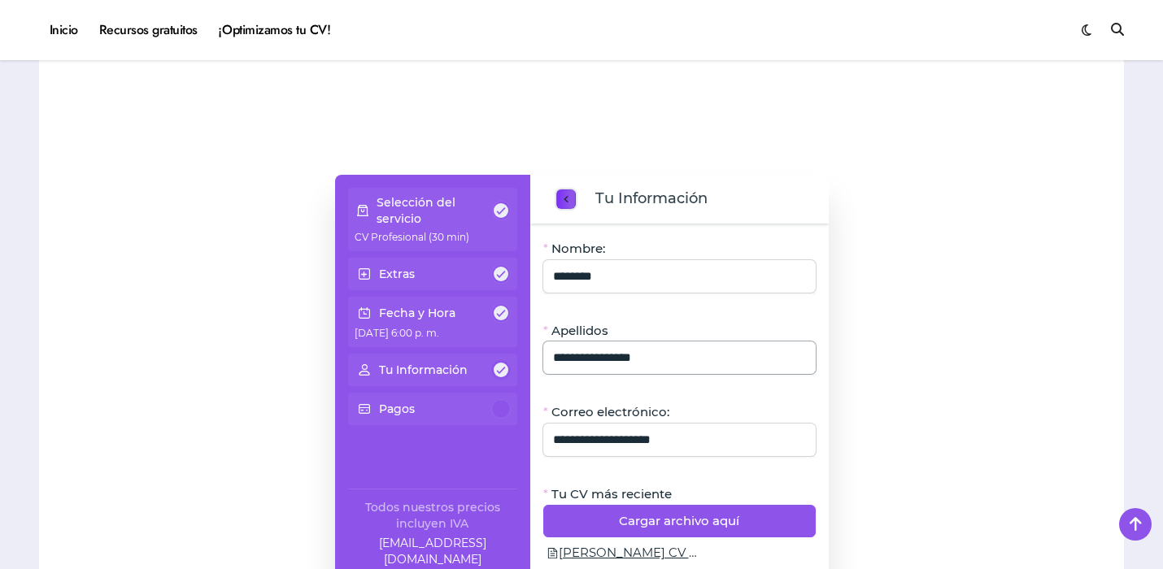
scroll to position [1286, 0]
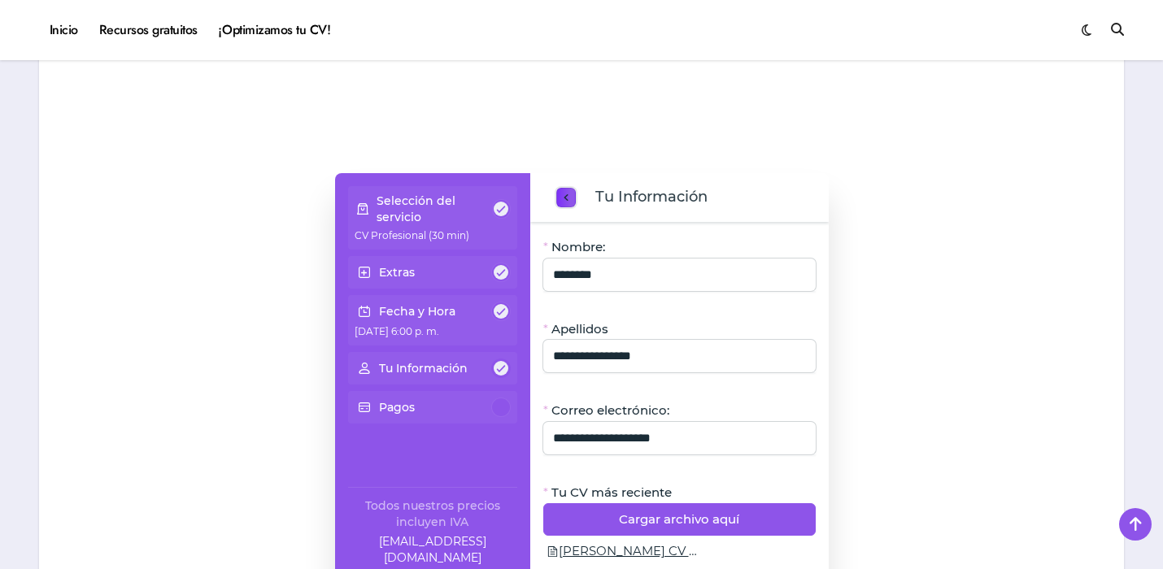
click at [565, 194] on span "previous step" at bounding box center [566, 198] width 13 height 22
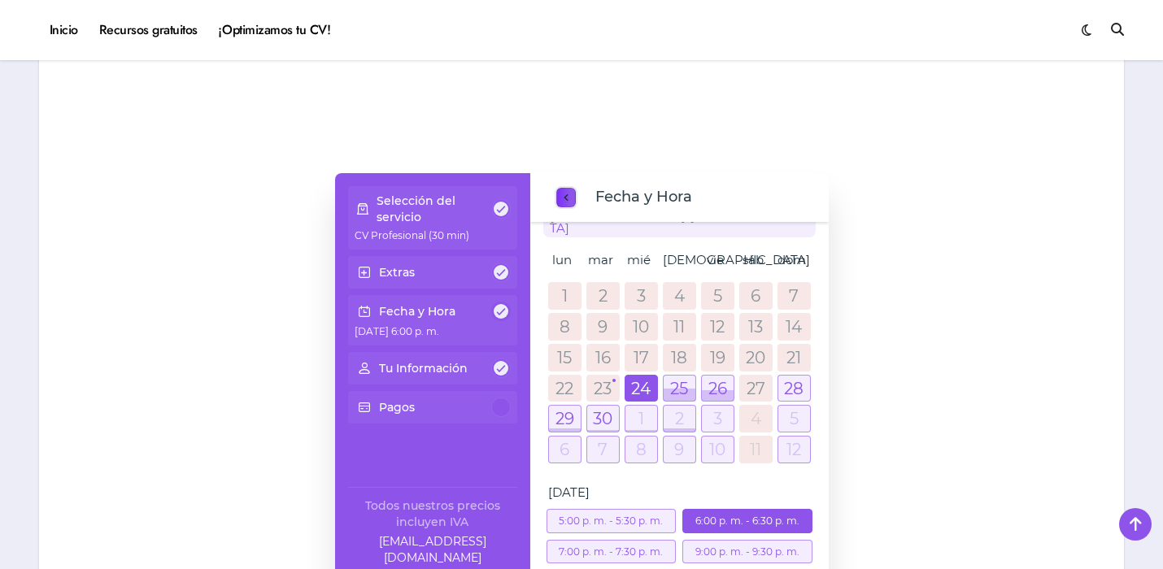
scroll to position [58, 0]
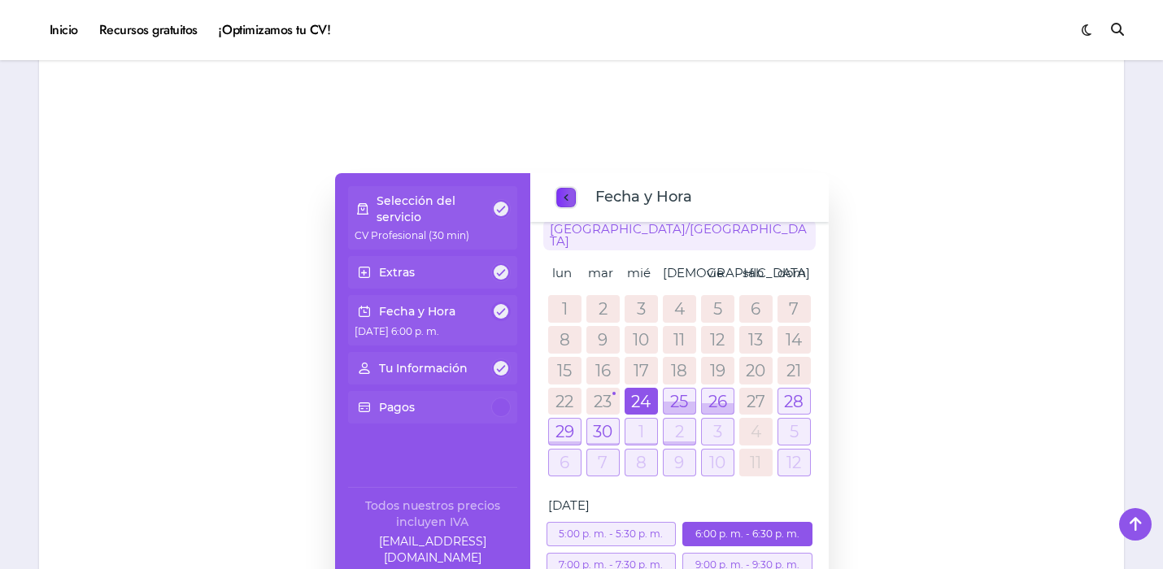
click at [565, 194] on span "previous step" at bounding box center [566, 198] width 13 height 22
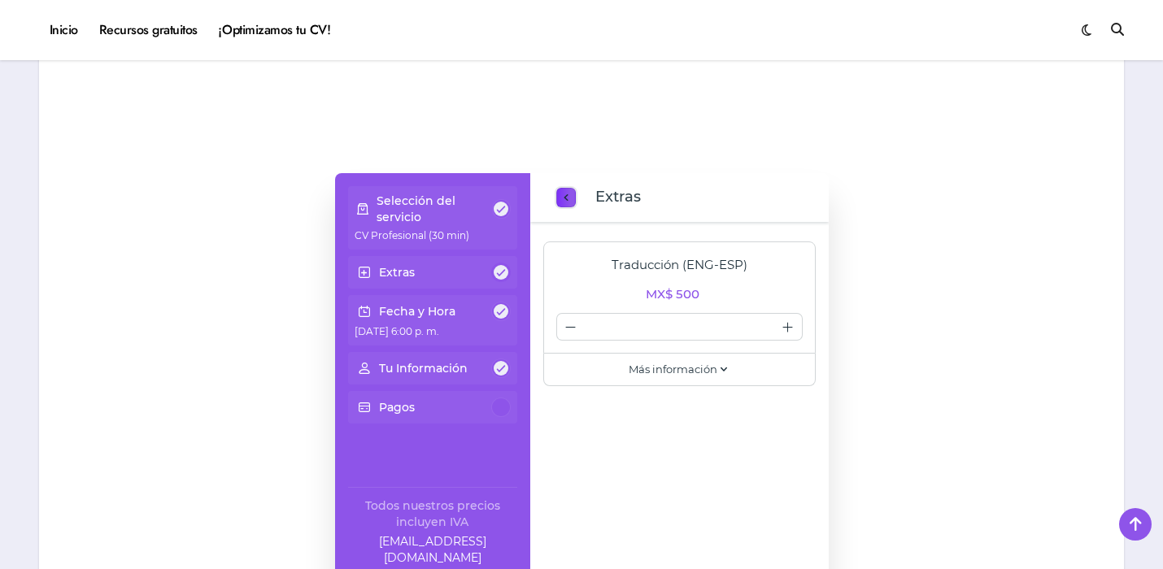
click at [565, 194] on span "previous step" at bounding box center [566, 198] width 13 height 22
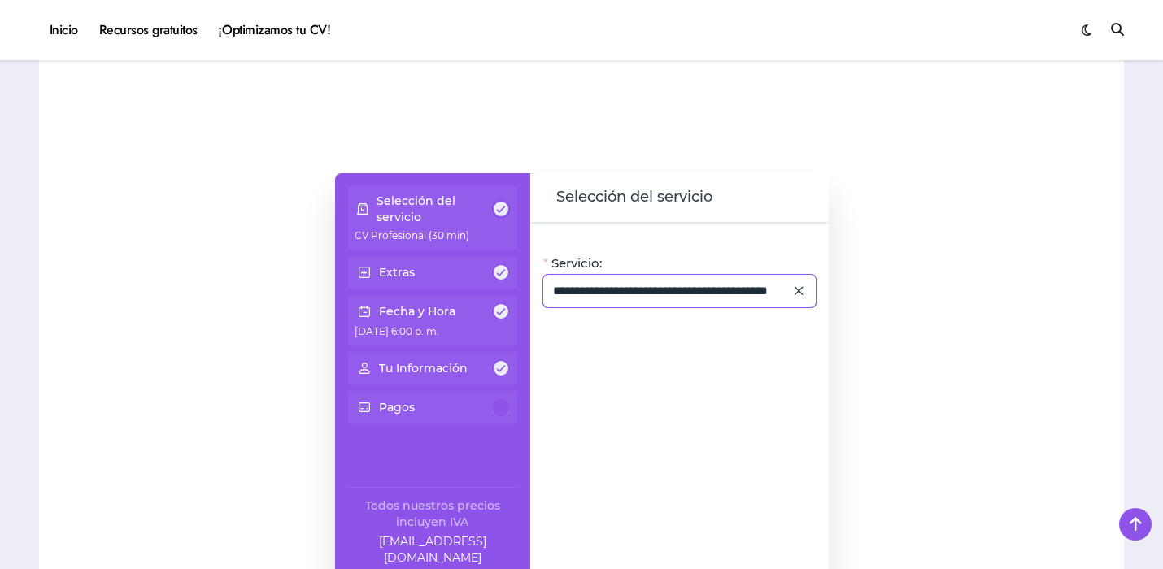
click at [747, 306] on div "**********" at bounding box center [679, 291] width 272 height 33
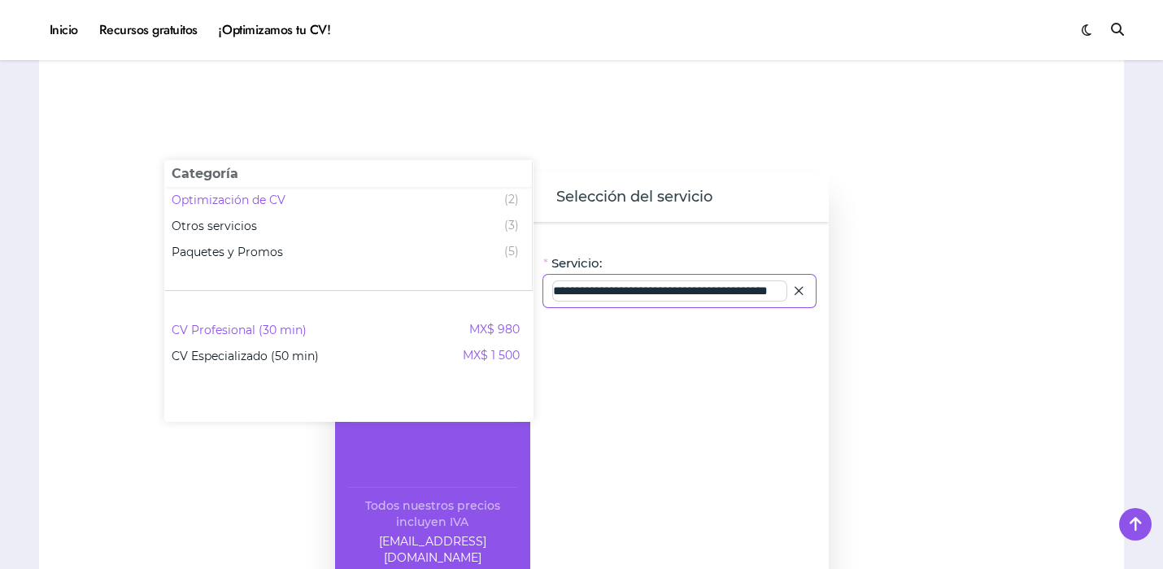
scroll to position [0, 41]
click at [357, 242] on span "Paquetes y Promos (5)" at bounding box center [348, 252] width 367 height 26
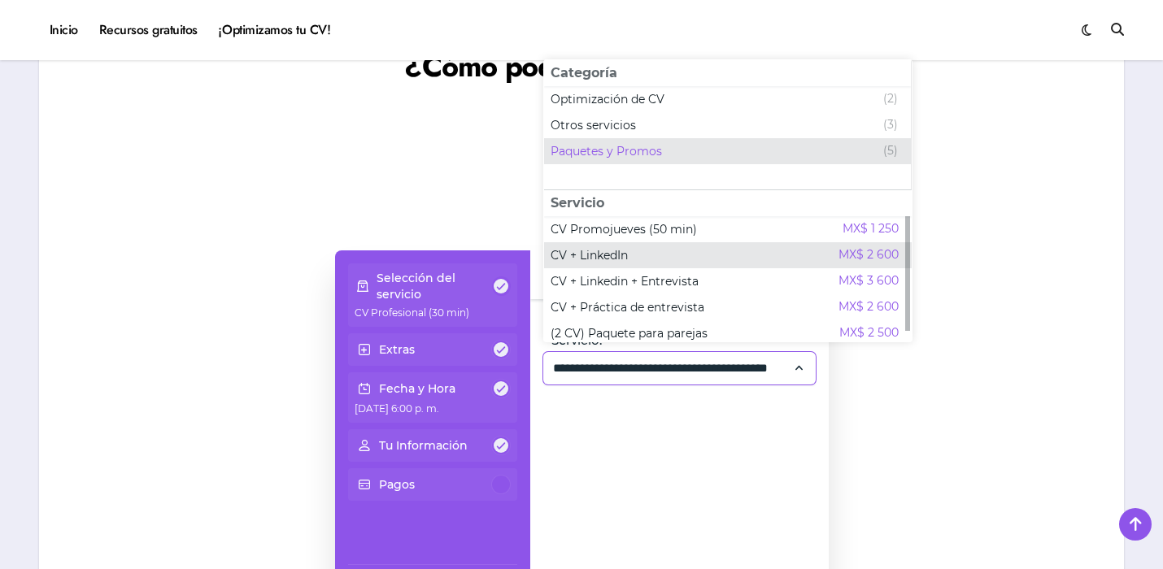
scroll to position [1213, 0]
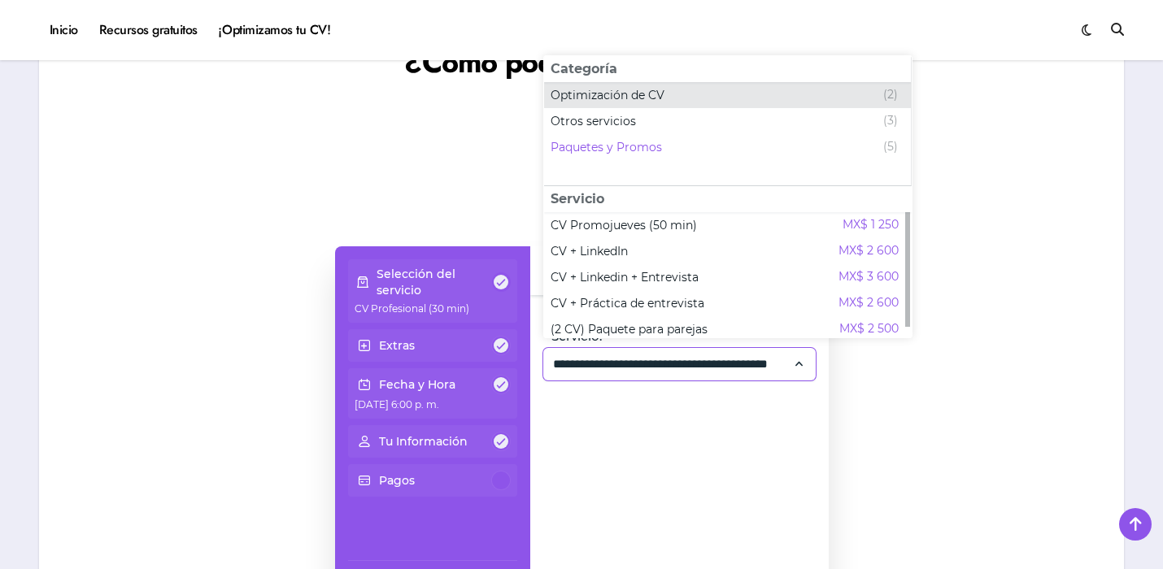
click at [682, 97] on div "Optimización de CV (2)" at bounding box center [724, 95] width 347 height 20
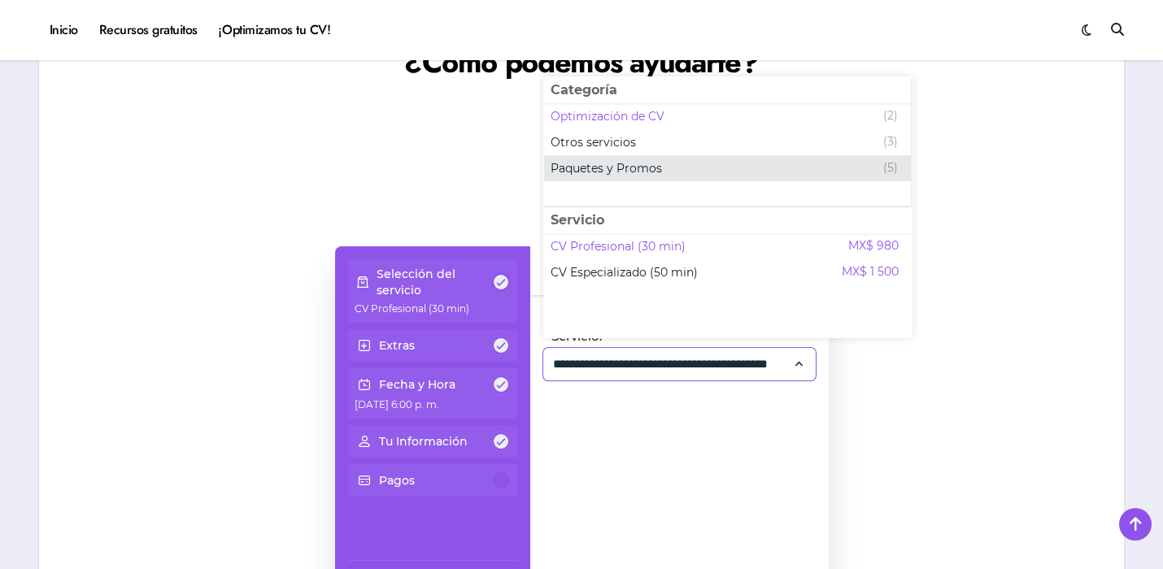
click at [676, 165] on div "Paquetes y Promos (5)" at bounding box center [724, 169] width 347 height 20
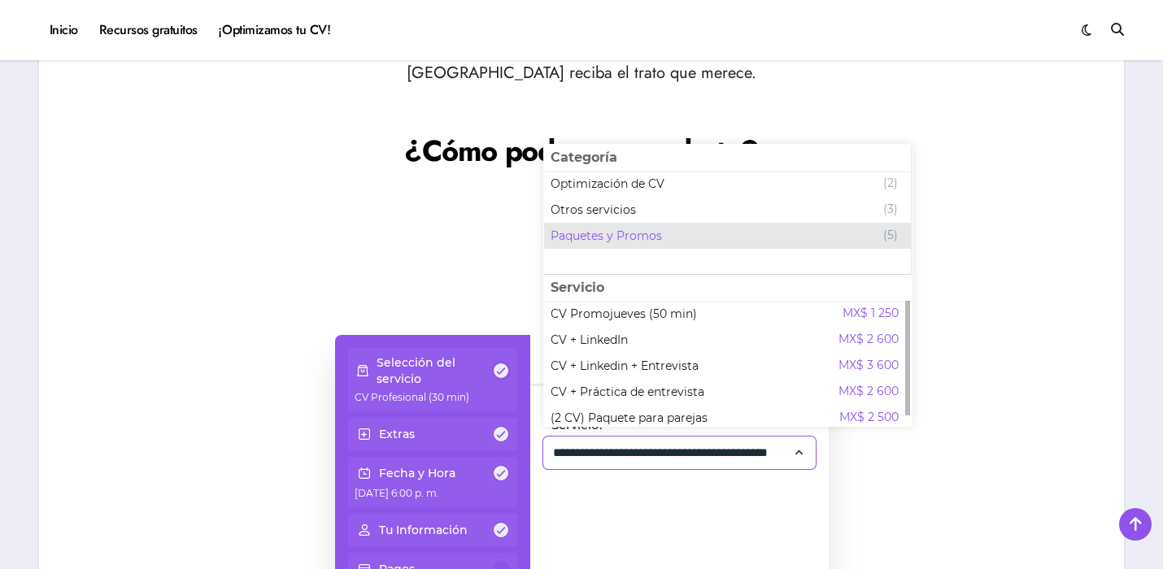
scroll to position [1122, 0]
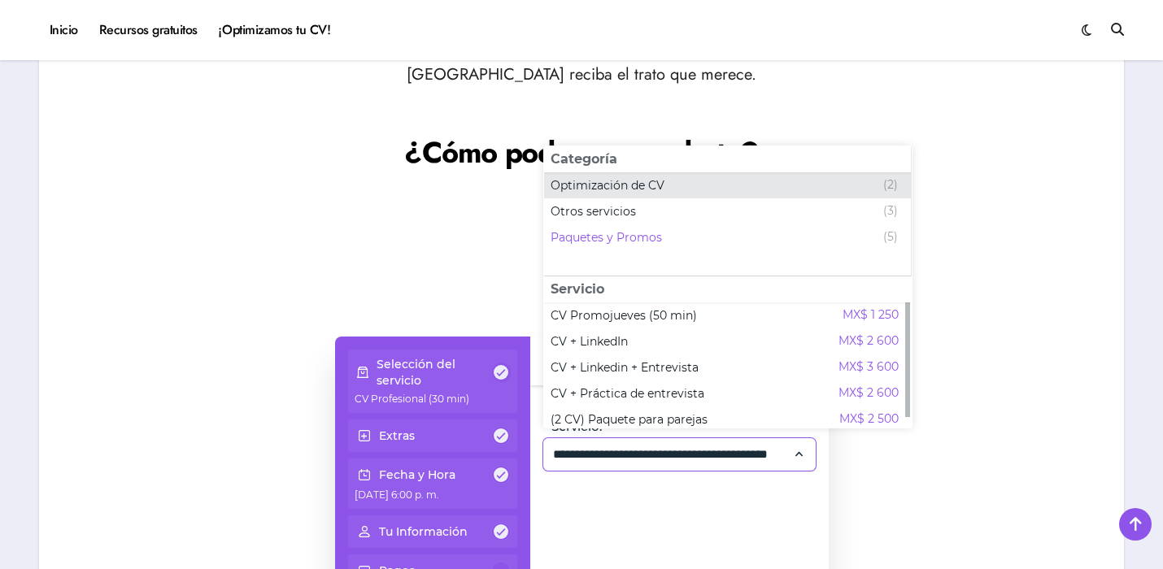
click at [802, 192] on div "Optimización de CV (2)" at bounding box center [724, 186] width 347 height 20
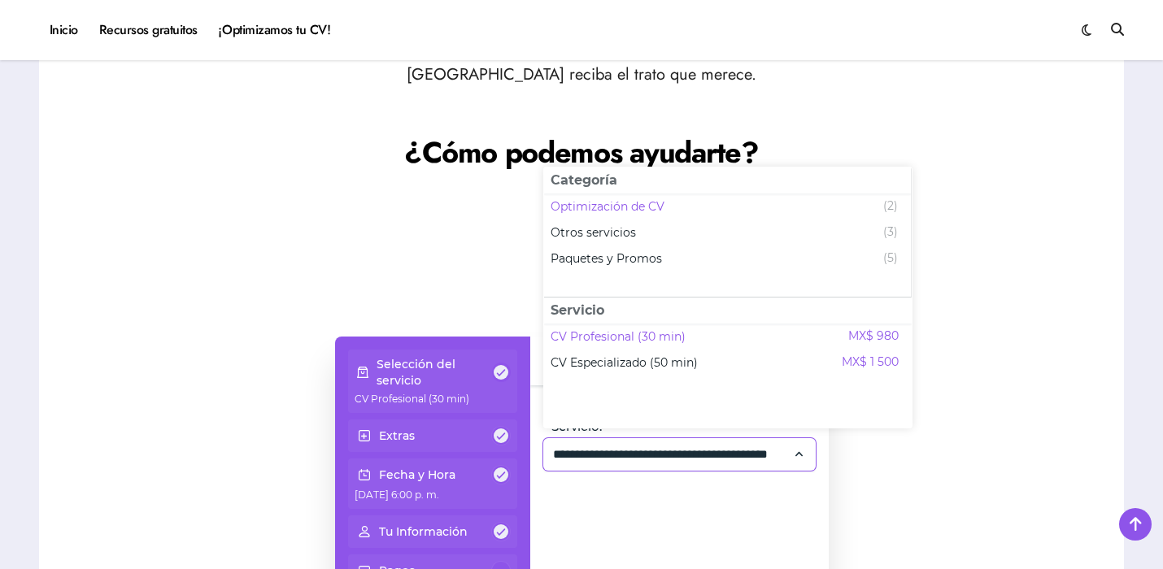
click at [1076, 117] on div at bounding box center [581, 115] width 1052 height 33
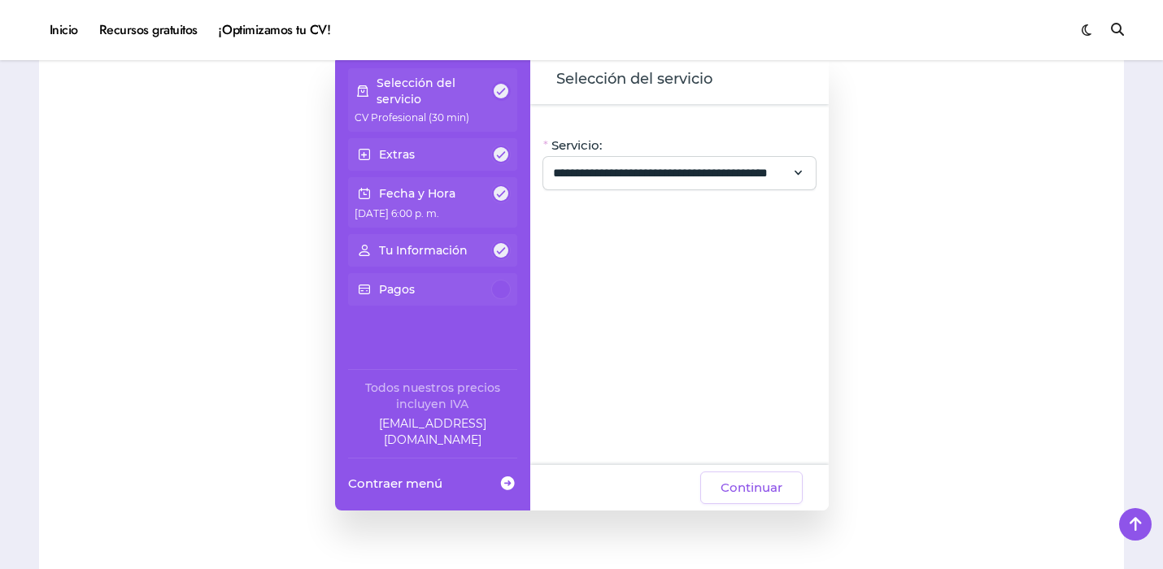
scroll to position [1488, 0]
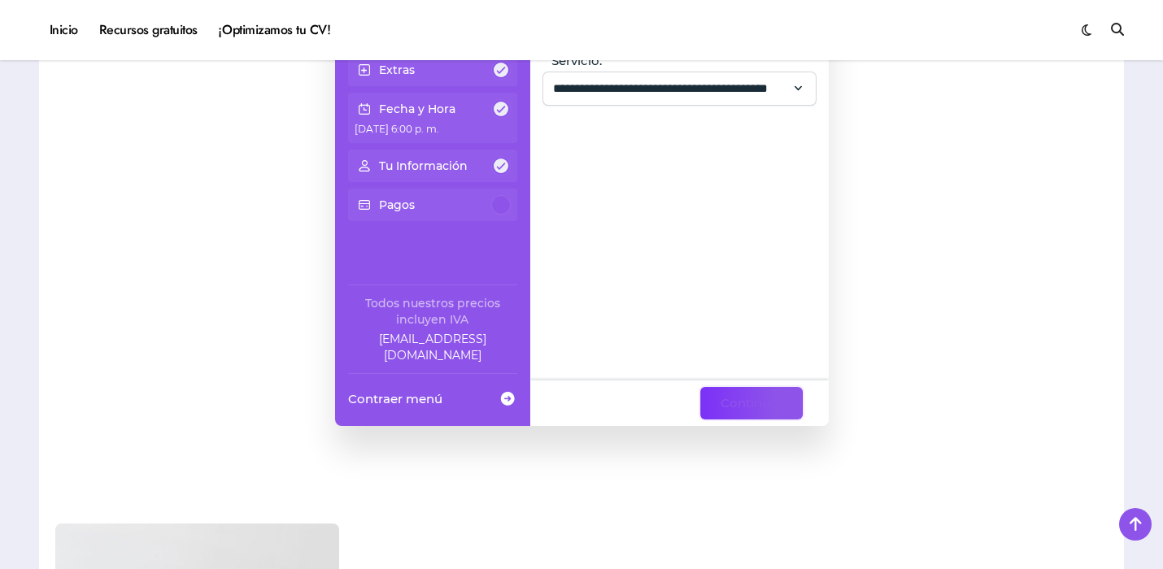
click at [722, 405] on span "Continuar" at bounding box center [752, 404] width 62 height 20
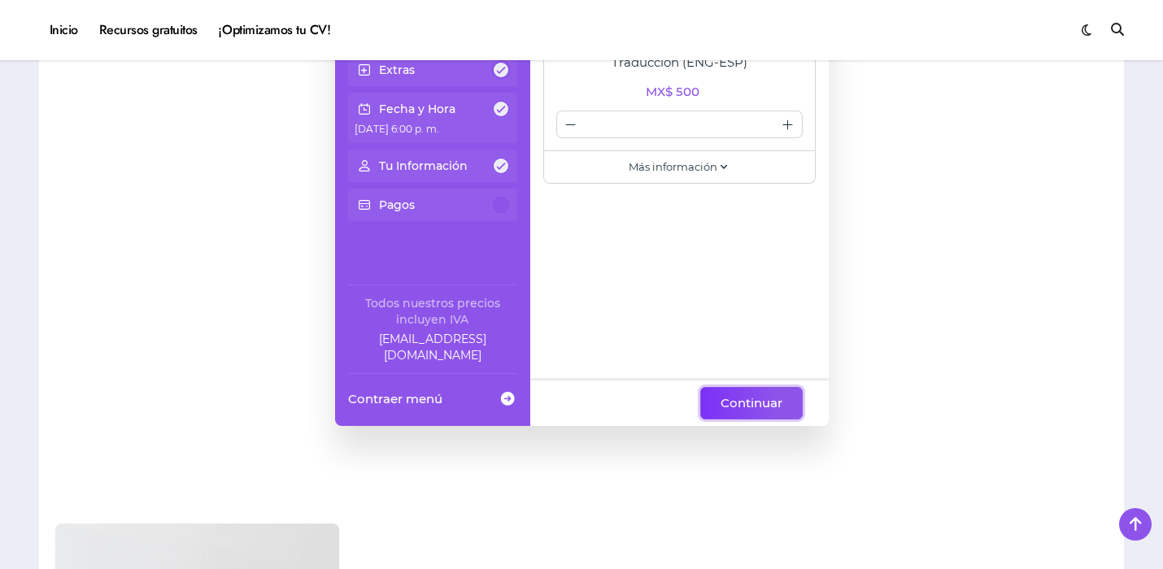
click at [722, 405] on span "Continuar" at bounding box center [752, 404] width 62 height 20
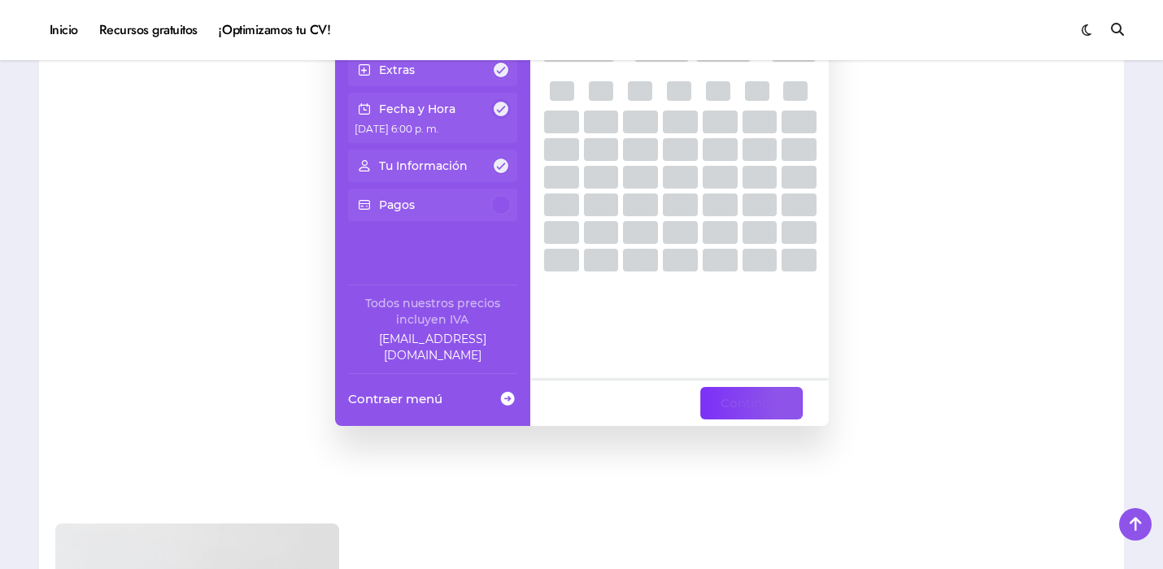
click at [722, 405] on span "Continuar" at bounding box center [752, 404] width 62 height 20
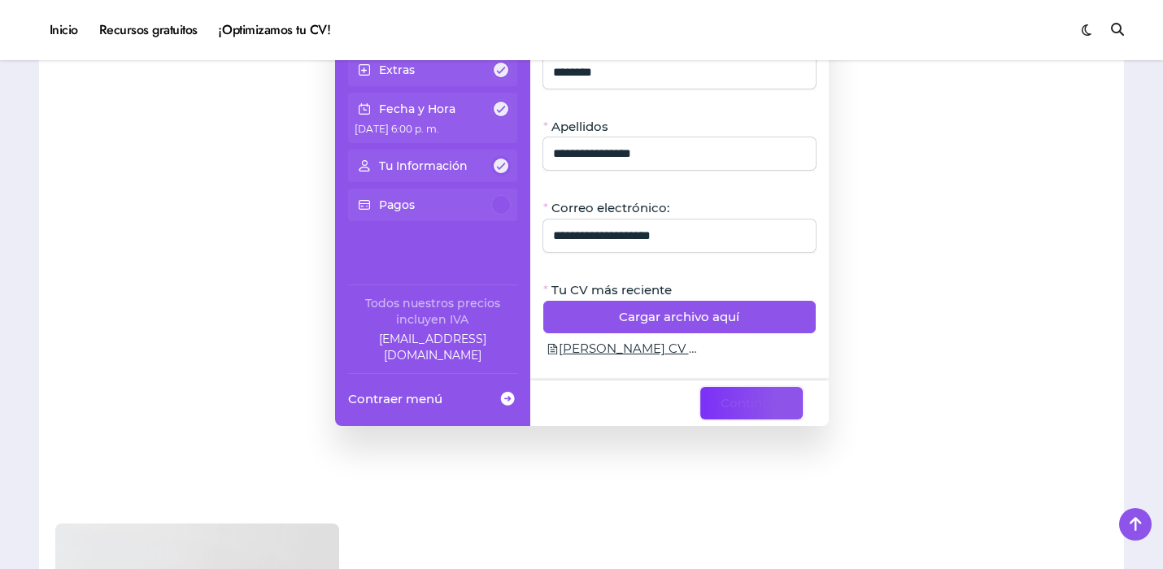
click at [722, 405] on span "Continuar" at bounding box center [752, 404] width 62 height 20
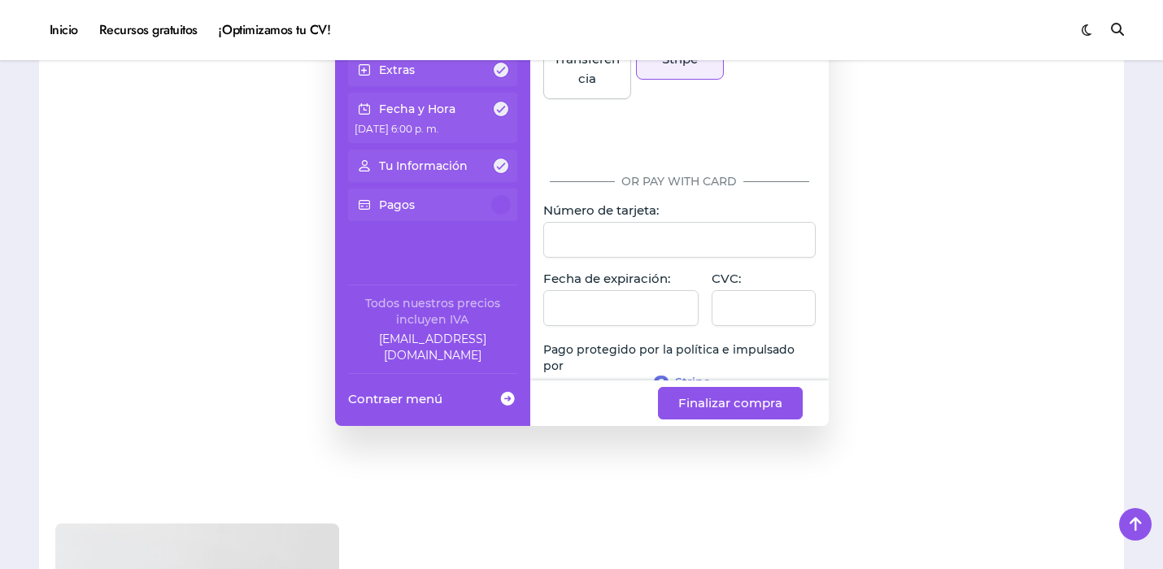
scroll to position [284, 0]
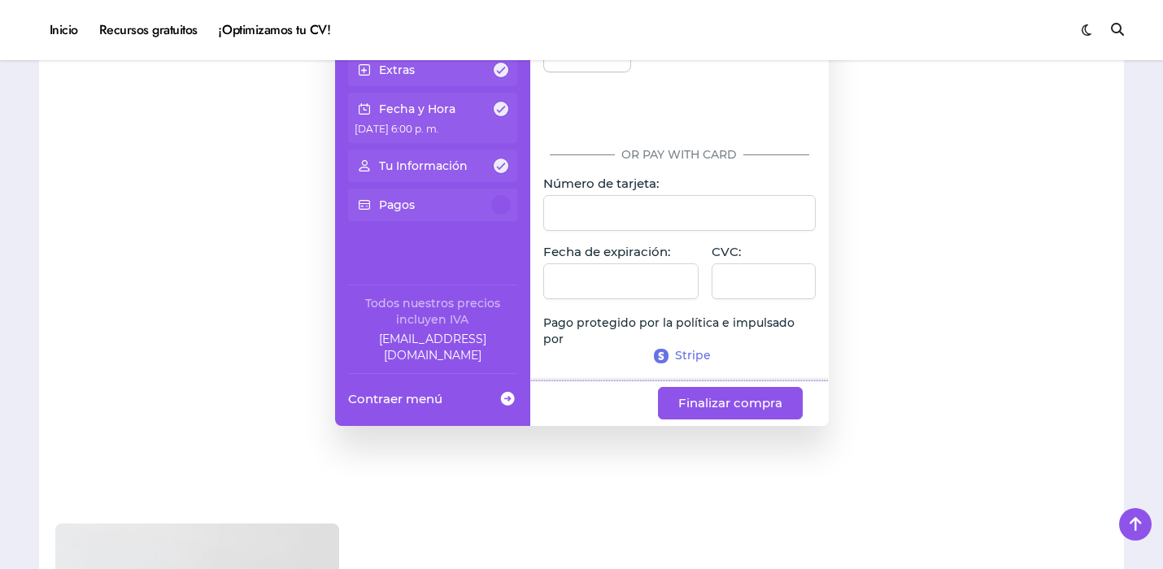
click at [747, 290] on div at bounding box center [764, 282] width 104 height 36
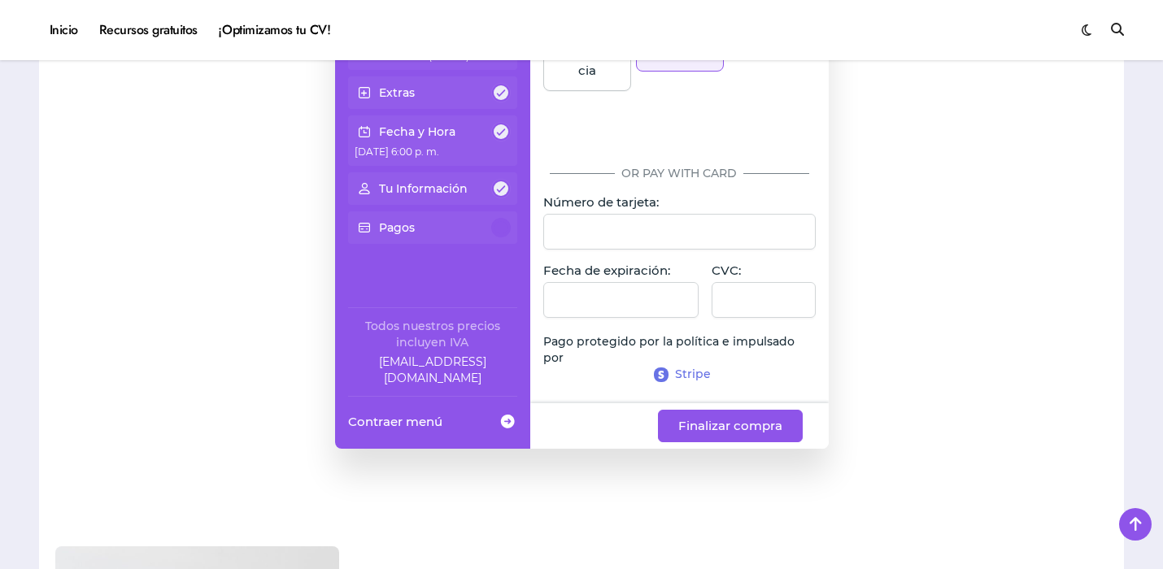
scroll to position [1572, 0]
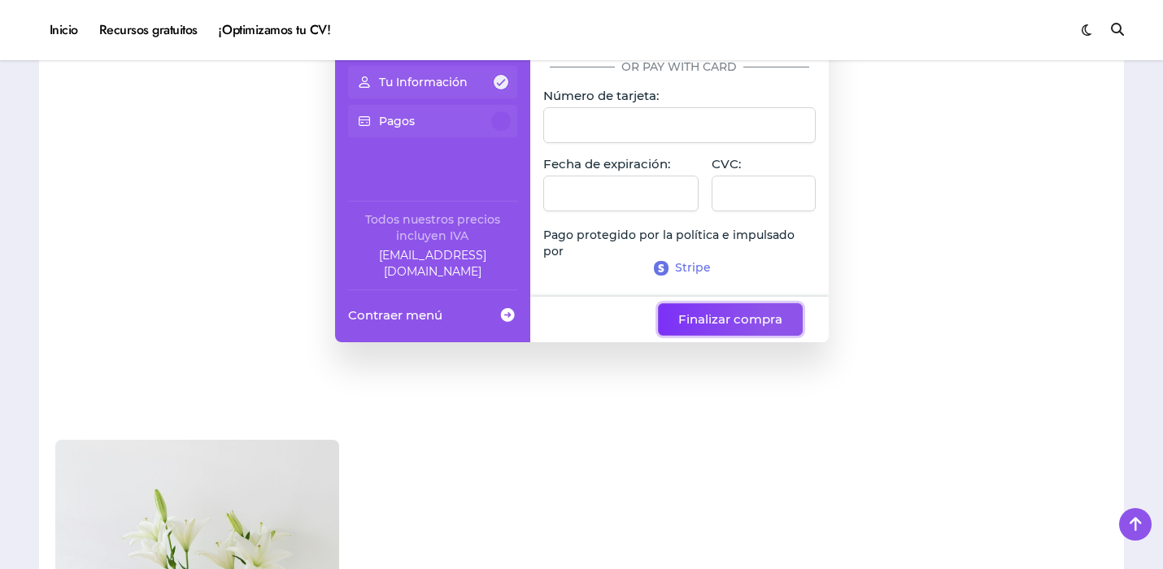
click at [721, 316] on span "Finalizar compra" at bounding box center [730, 320] width 104 height 20
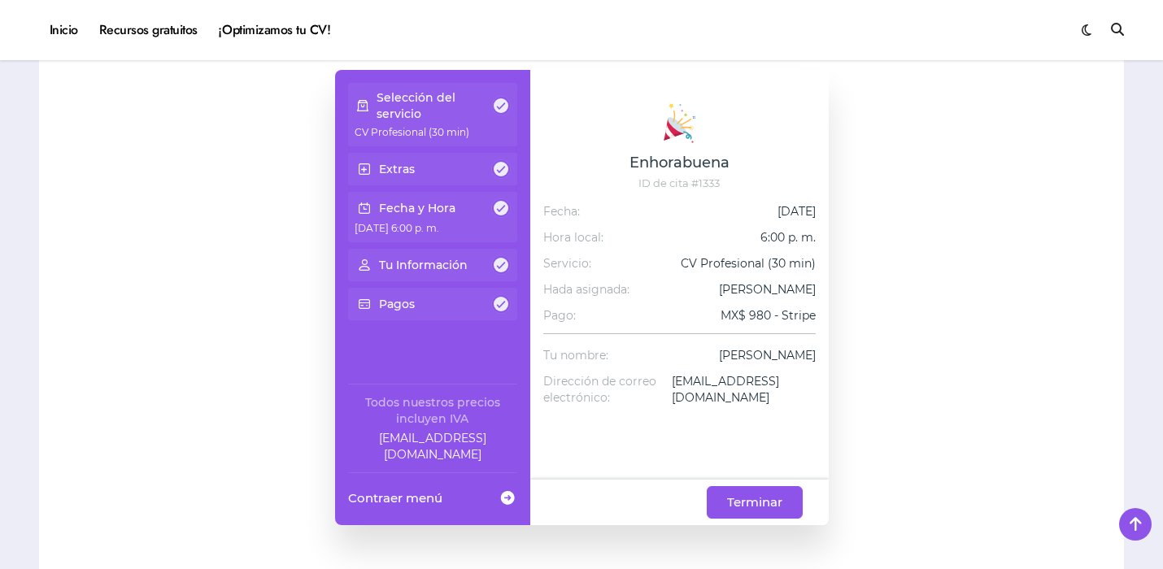
scroll to position [1383, 0]
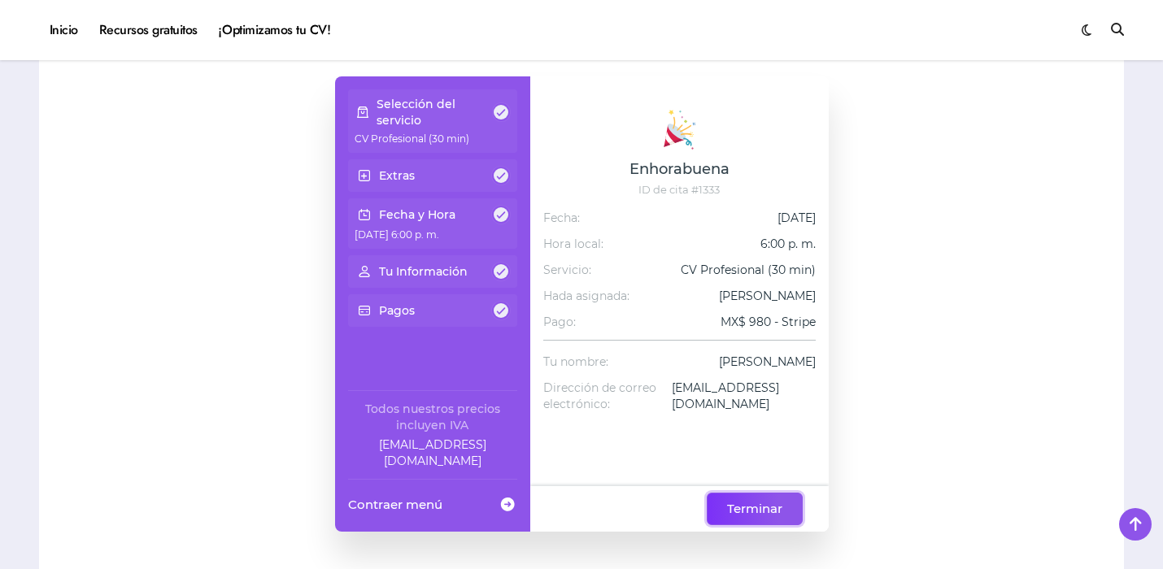
click at [747, 496] on button "Terminar" at bounding box center [755, 509] width 96 height 33
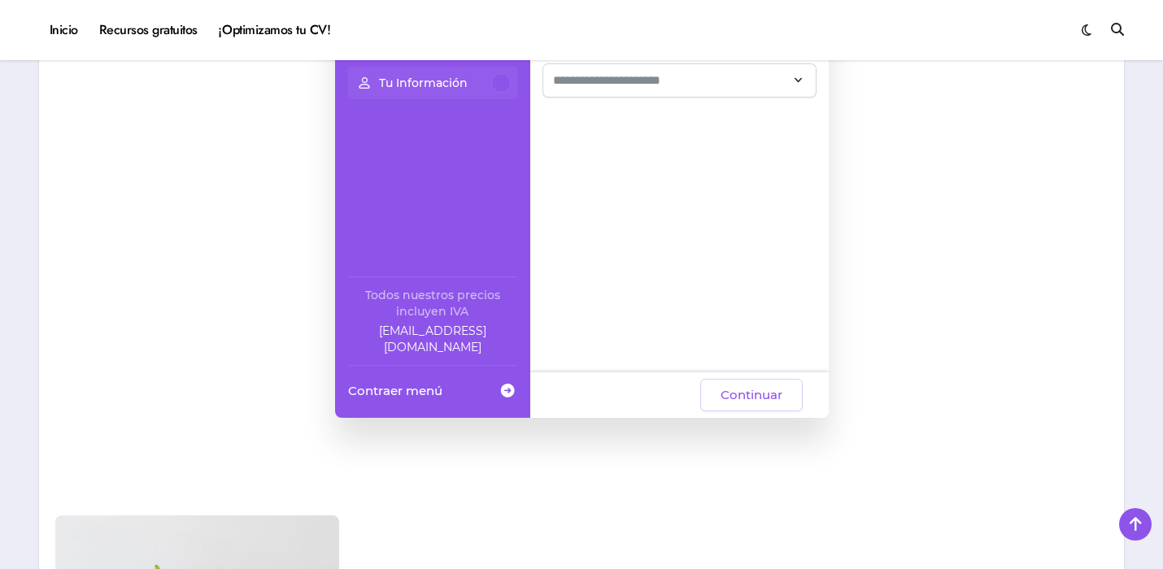
scroll to position [1383, 0]
